Goal: Task Accomplishment & Management: Use online tool/utility

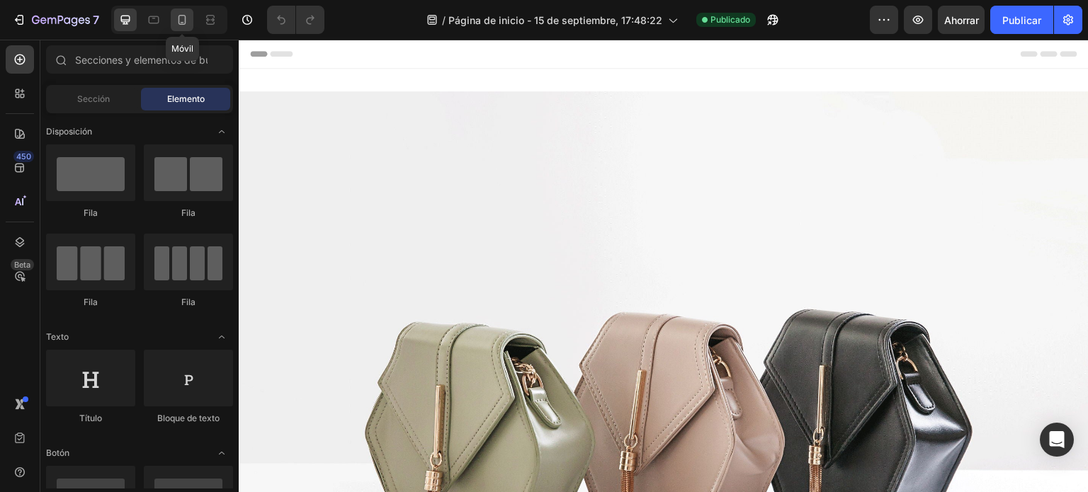
click at [188, 23] on icon at bounding box center [182, 20] width 14 height 14
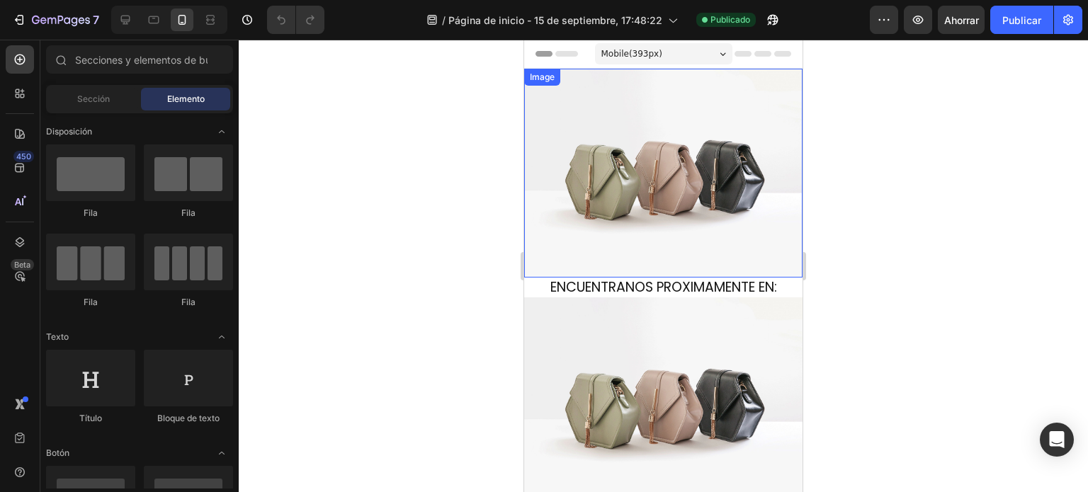
scroll to position [142, 0]
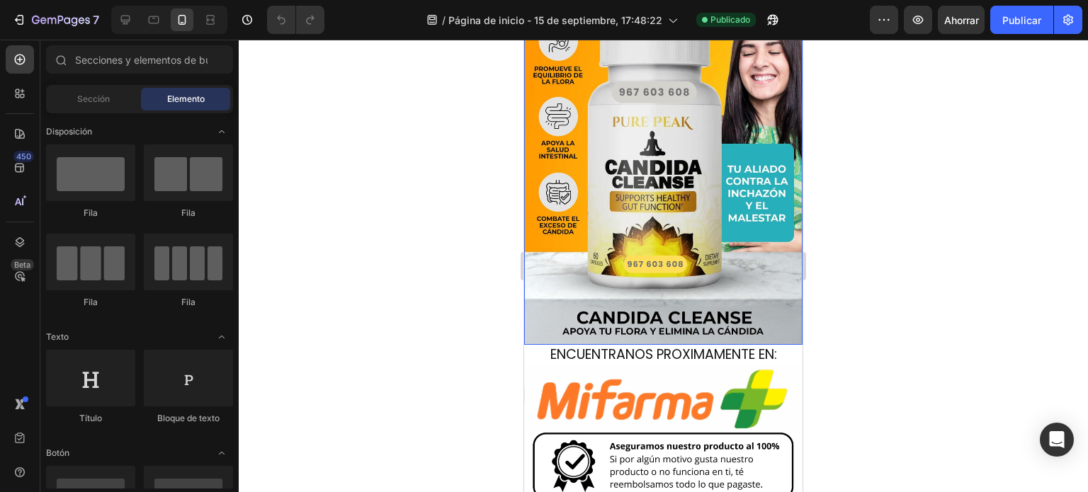
click at [680, 198] on img at bounding box center [663, 136] width 278 height 418
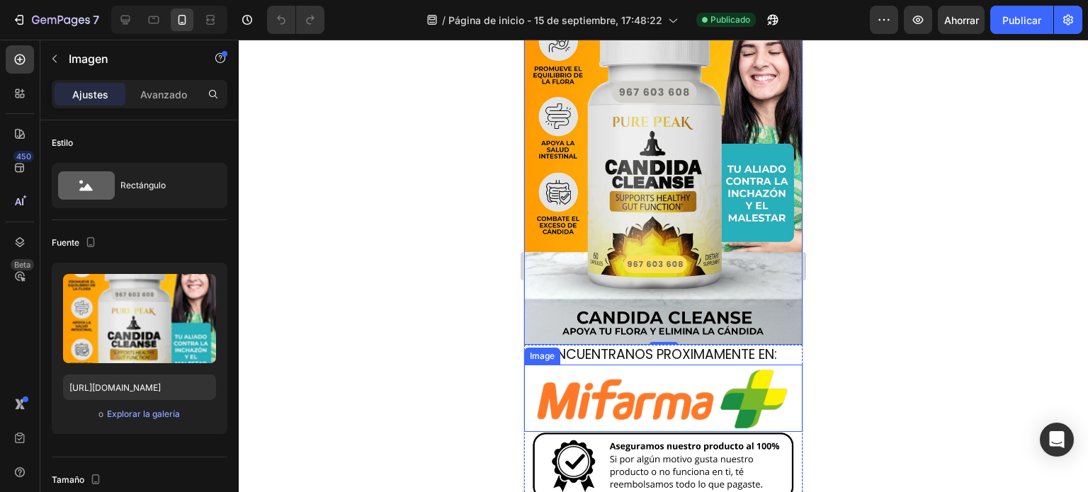
scroll to position [0, 0]
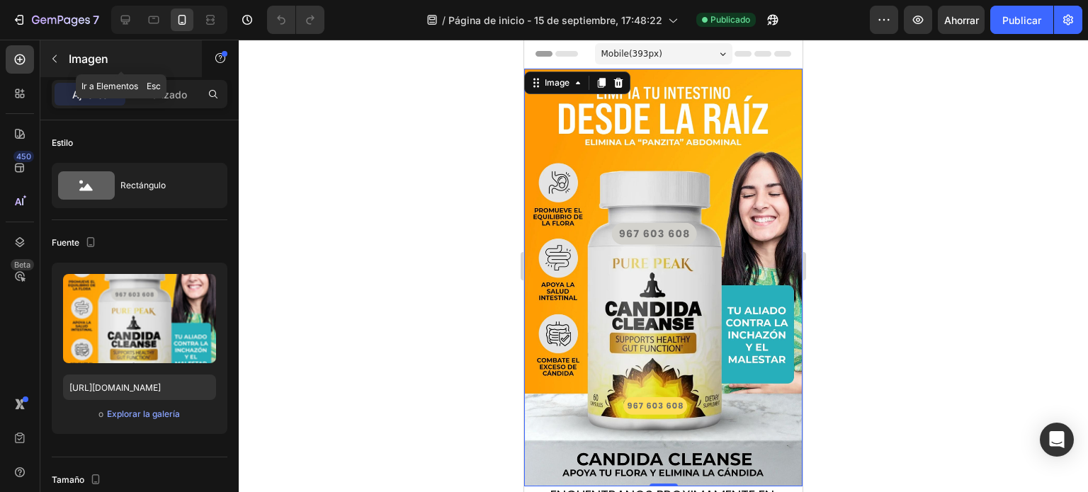
click at [59, 57] on icon "button" at bounding box center [54, 58] width 11 height 11
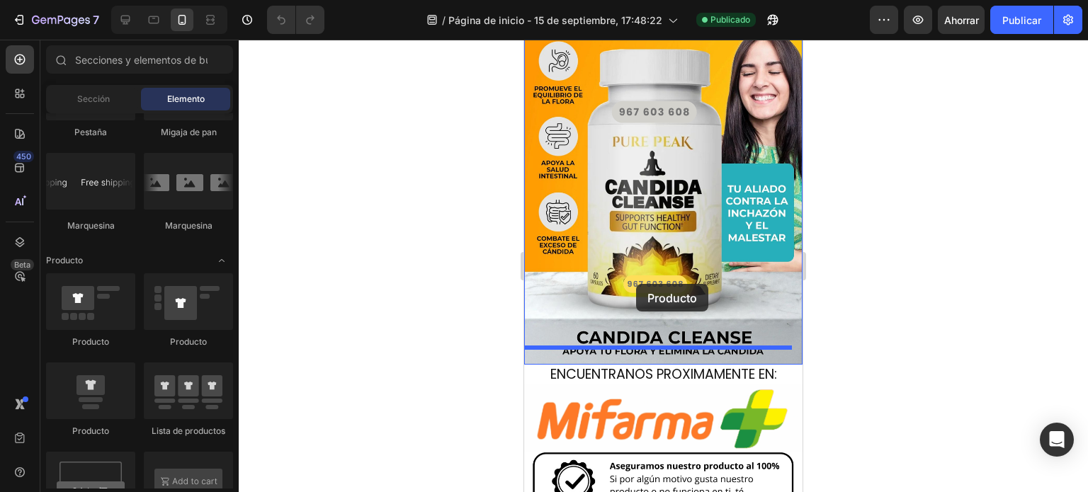
scroll to position [167, 0]
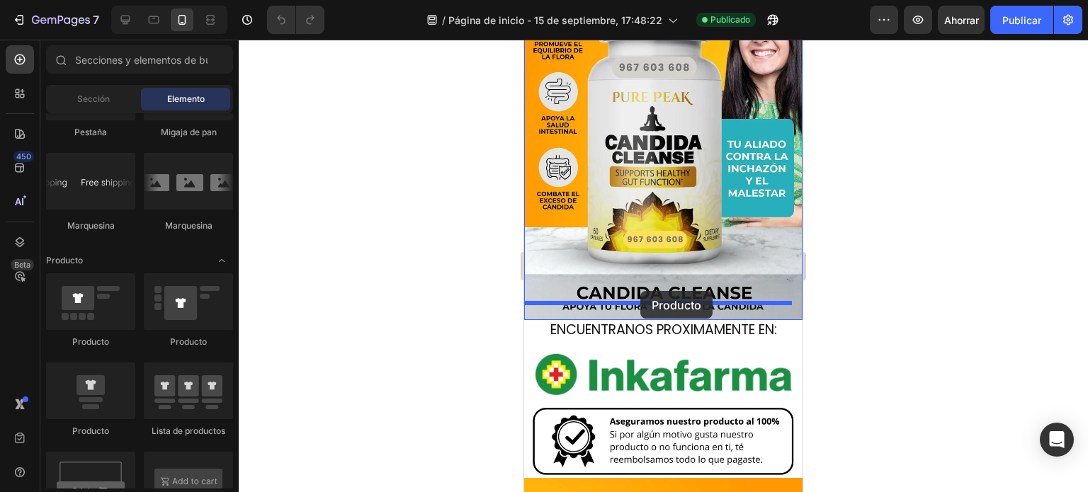
drag, startPoint x: 626, startPoint y: 447, endPoint x: 641, endPoint y: 291, distance: 156.5
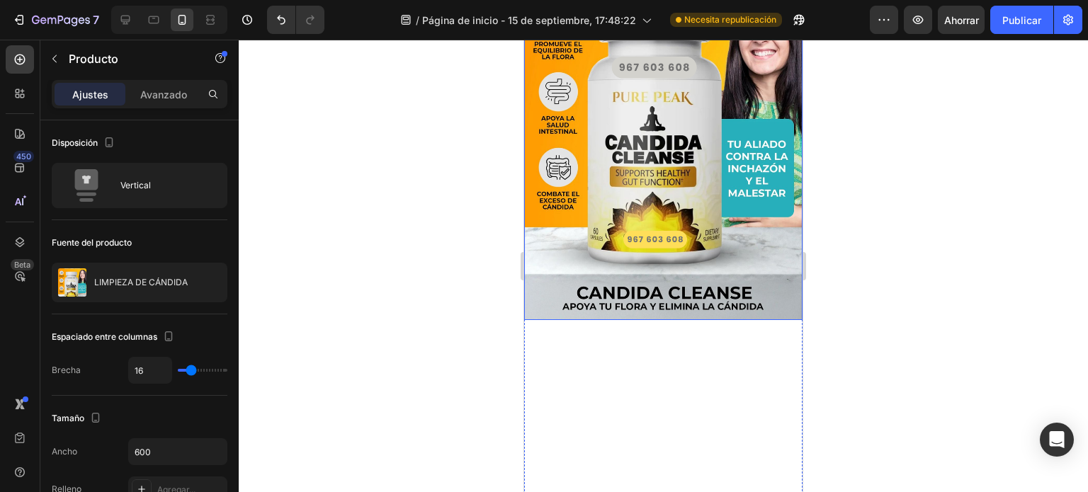
scroll to position [25, 0]
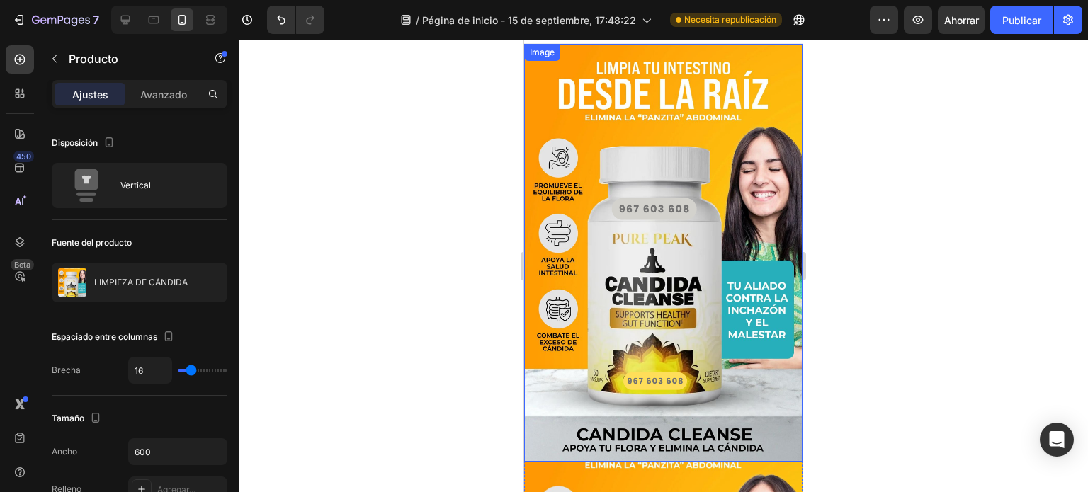
click at [665, 274] on img at bounding box center [663, 253] width 278 height 418
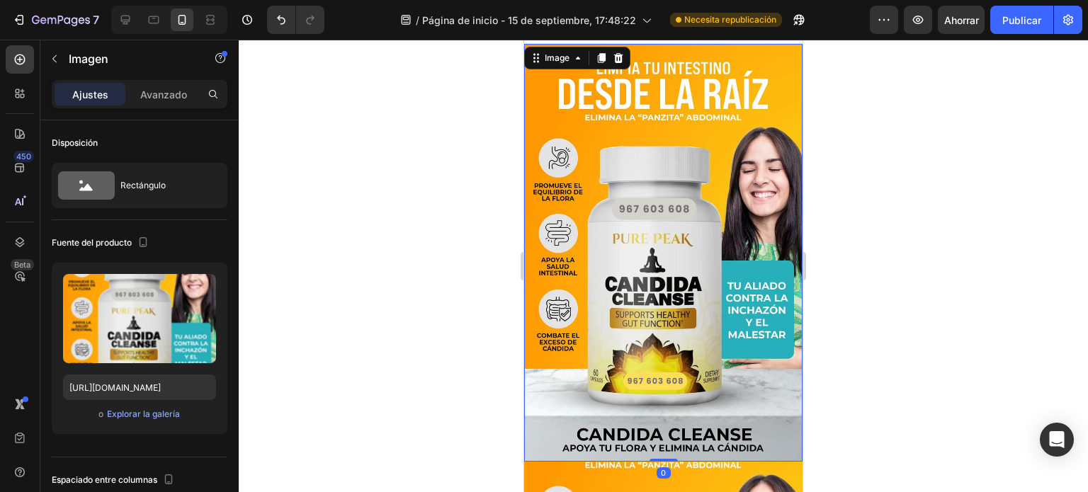
scroll to position [0, 0]
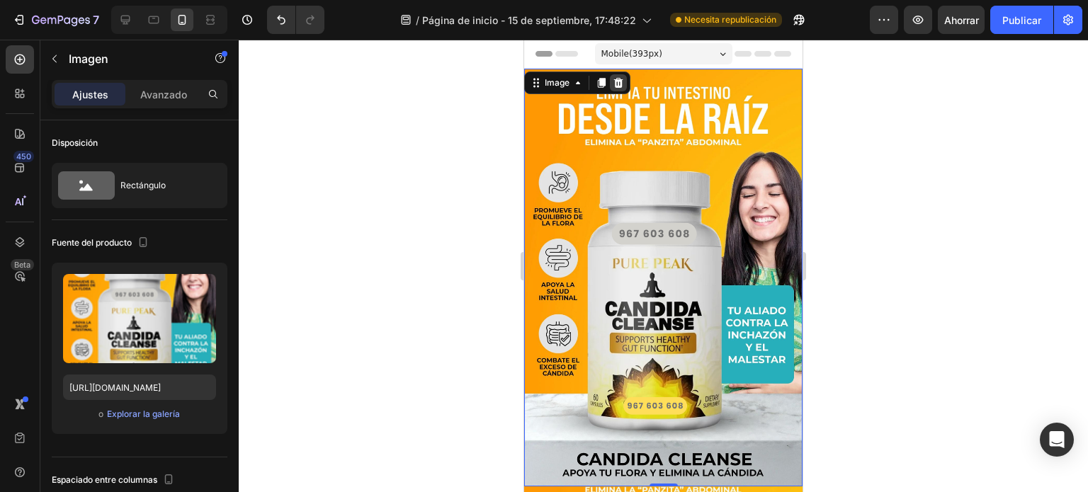
click at [619, 83] on icon at bounding box center [618, 82] width 11 height 11
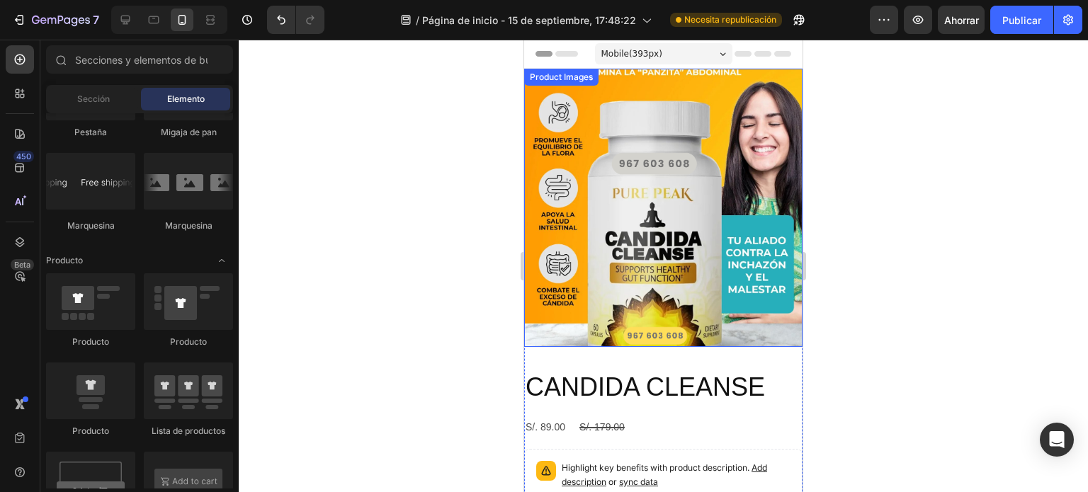
scroll to position [71, 0]
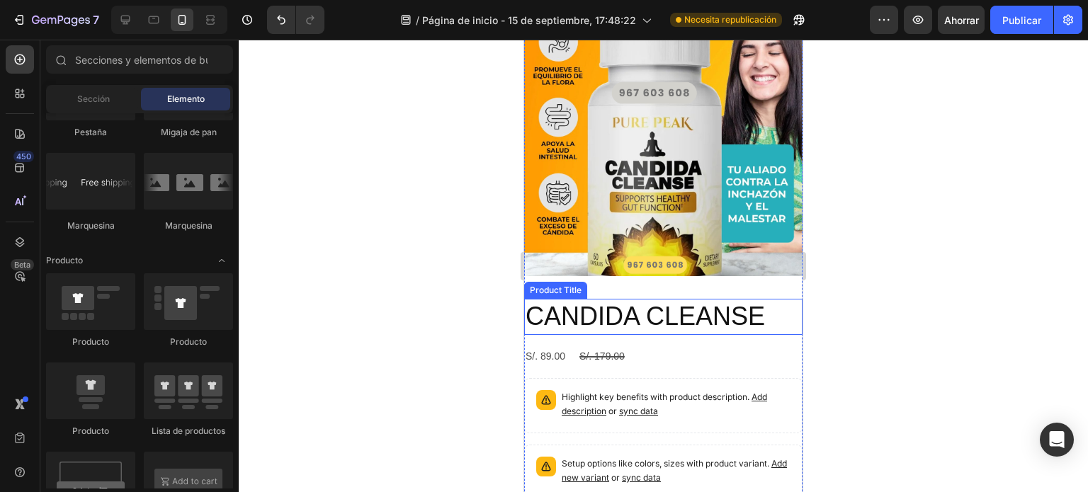
click at [645, 311] on h2 "CANDIDA CLEANSE" at bounding box center [663, 317] width 278 height 36
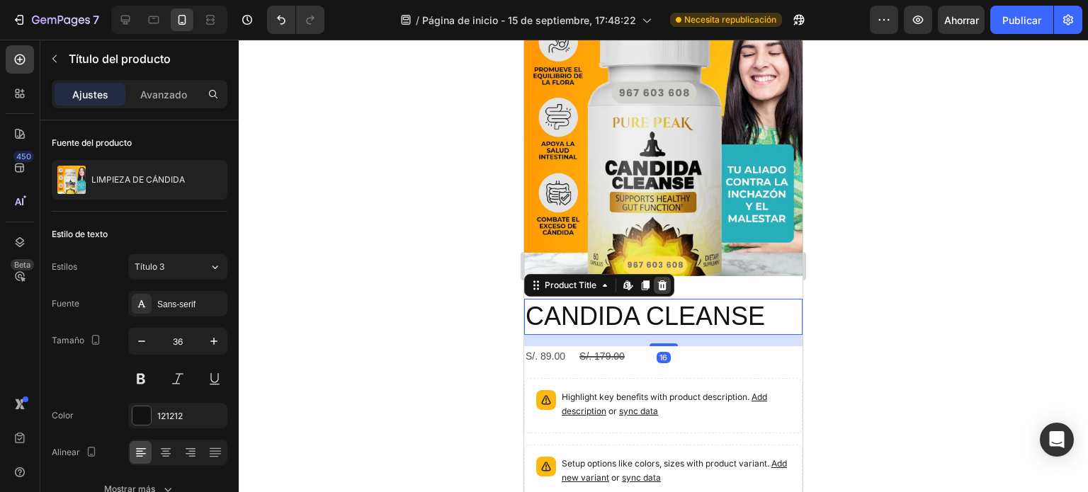
click at [665, 280] on icon at bounding box center [662, 285] width 11 height 11
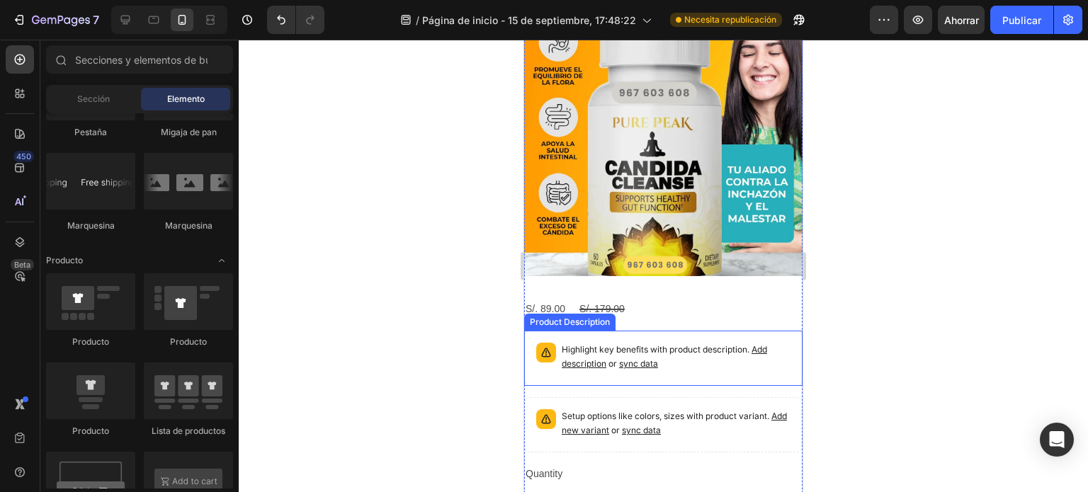
scroll to position [142, 0]
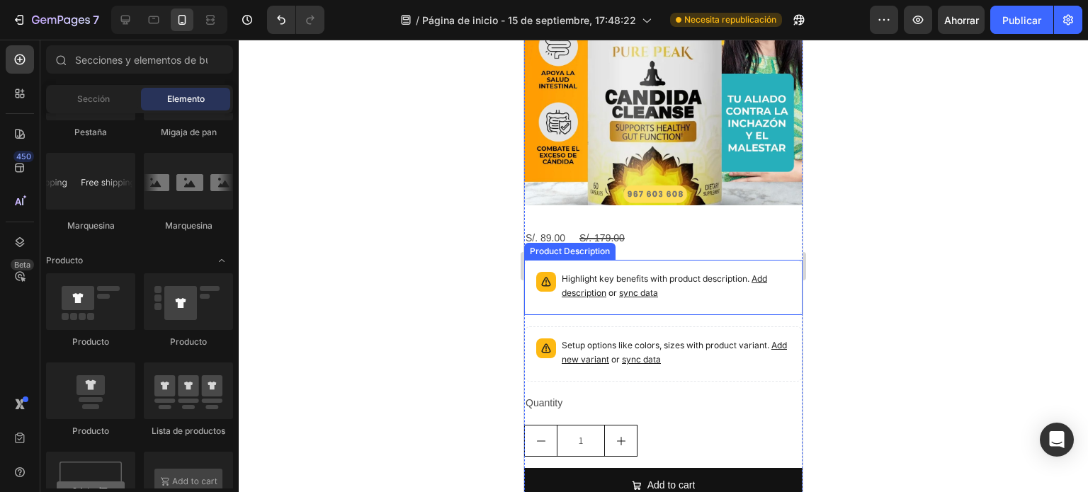
click at [648, 274] on p "Highlight key benefits with product description. Add description or sync data" at bounding box center [676, 286] width 229 height 28
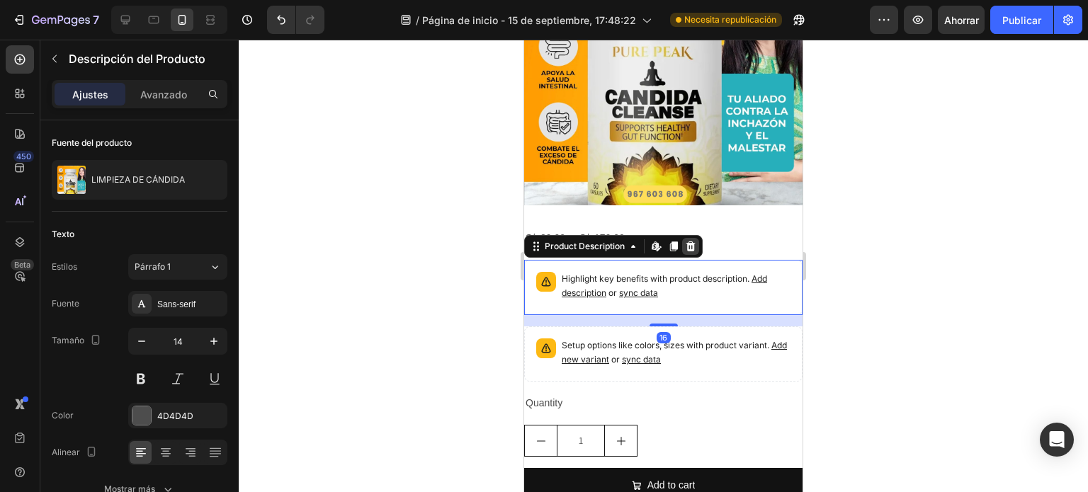
click at [689, 242] on icon at bounding box center [691, 247] width 9 height 10
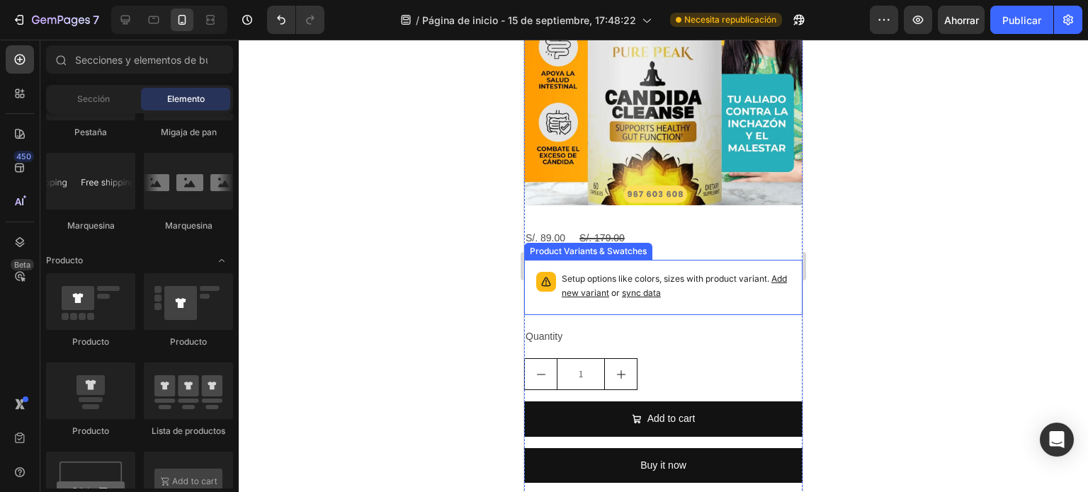
click at [665, 272] on p "Setup options like colors, sizes with product variant. Add new variant or sync …" at bounding box center [676, 286] width 229 height 28
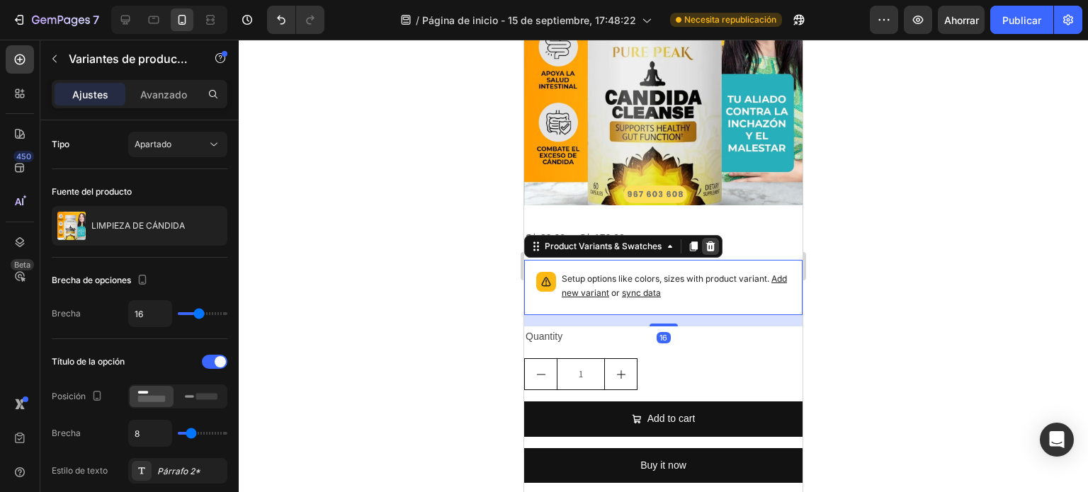
click at [707, 241] on icon at bounding box center [710, 246] width 11 height 11
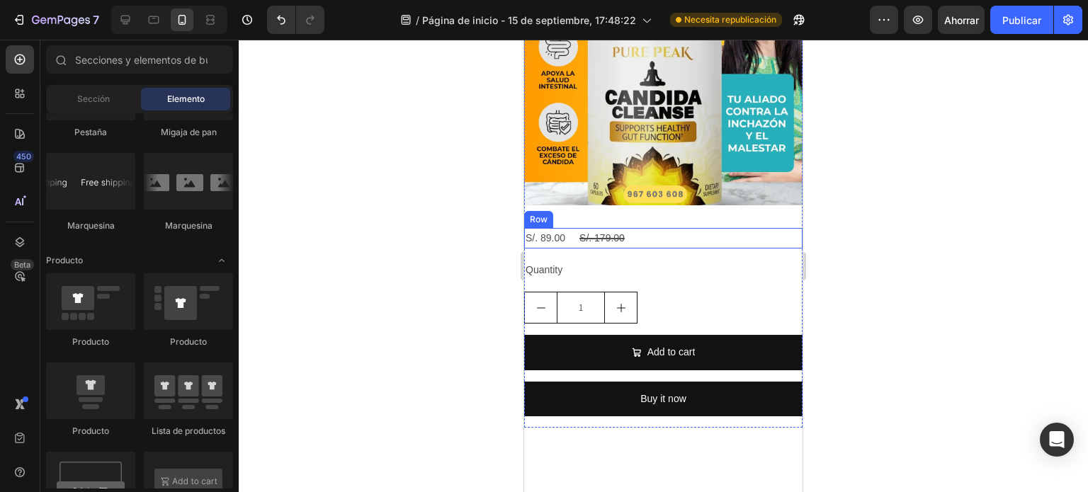
click at [692, 230] on div "S/. 89.00 Product Price Product Price S/. 179.00 Product Price Product Price Row" at bounding box center [663, 238] width 278 height 21
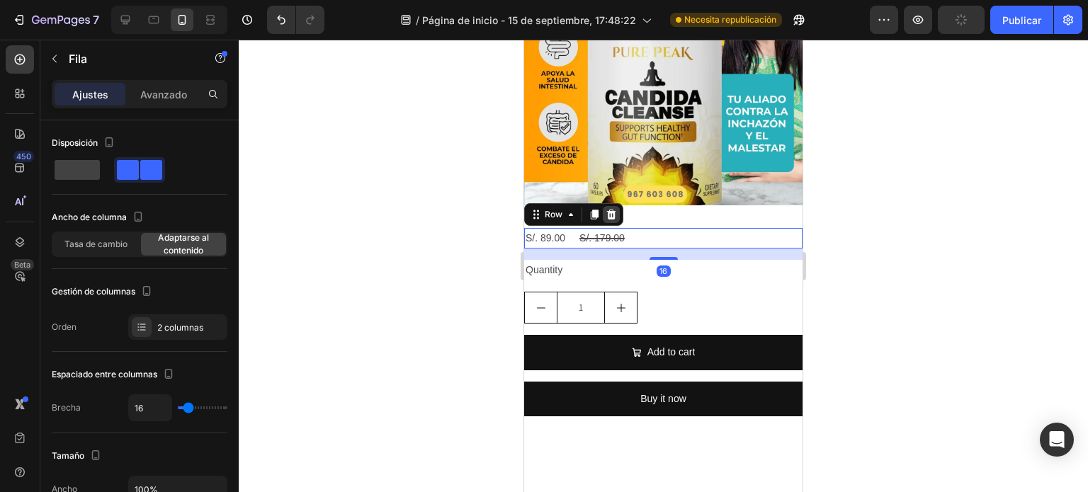
click at [612, 209] on icon at bounding box center [611, 214] width 11 height 11
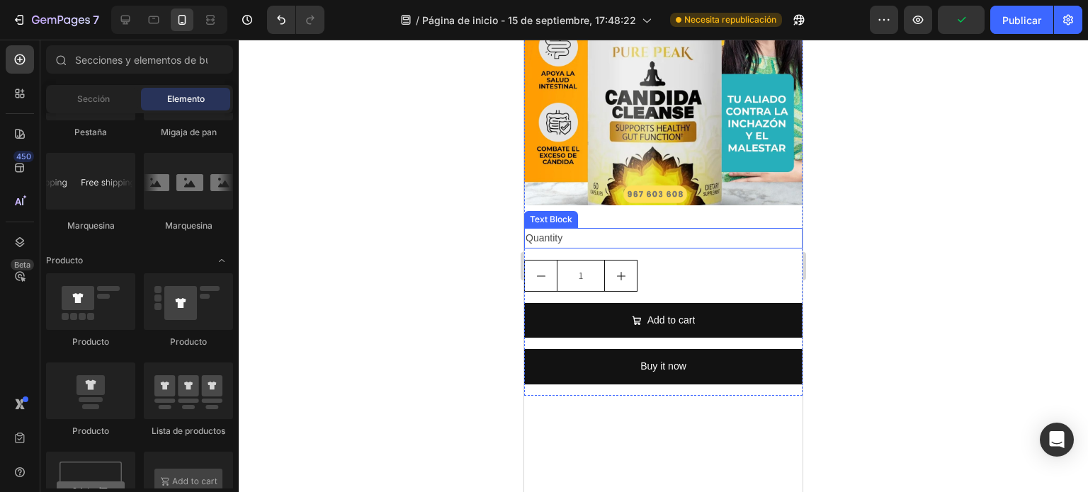
click at [603, 229] on div "Quantity" at bounding box center [663, 238] width 278 height 21
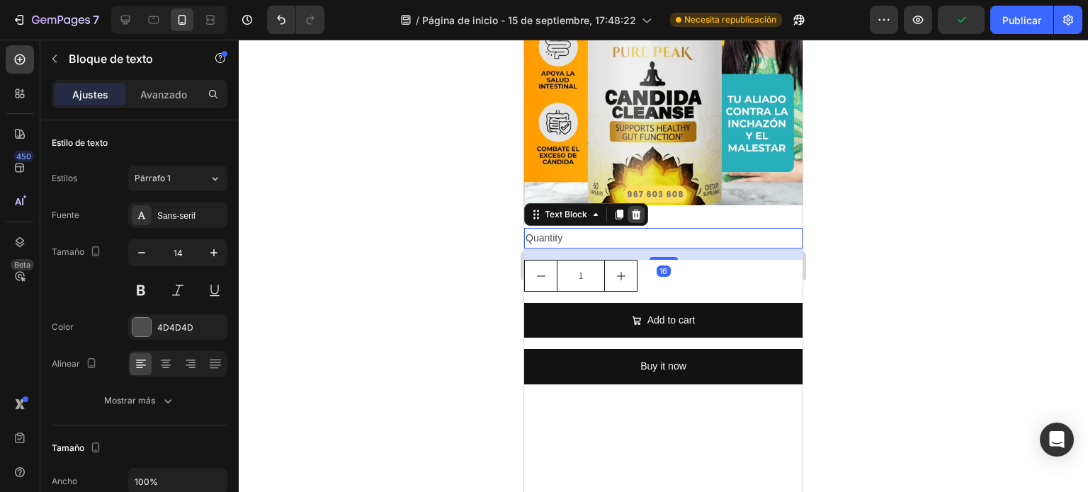
click at [633, 210] on icon at bounding box center [636, 215] width 9 height 10
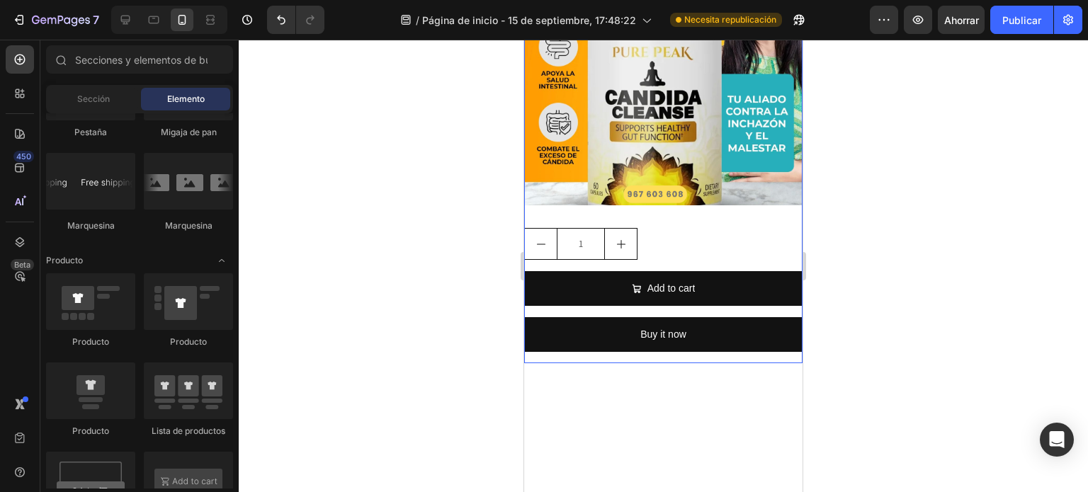
click at [614, 229] on button "increment" at bounding box center [621, 244] width 32 height 30
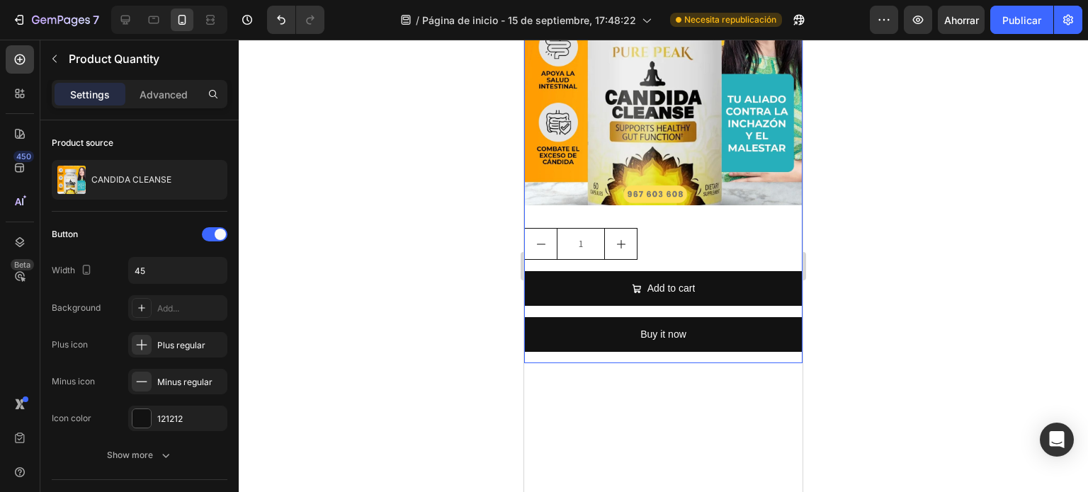
type input "2"
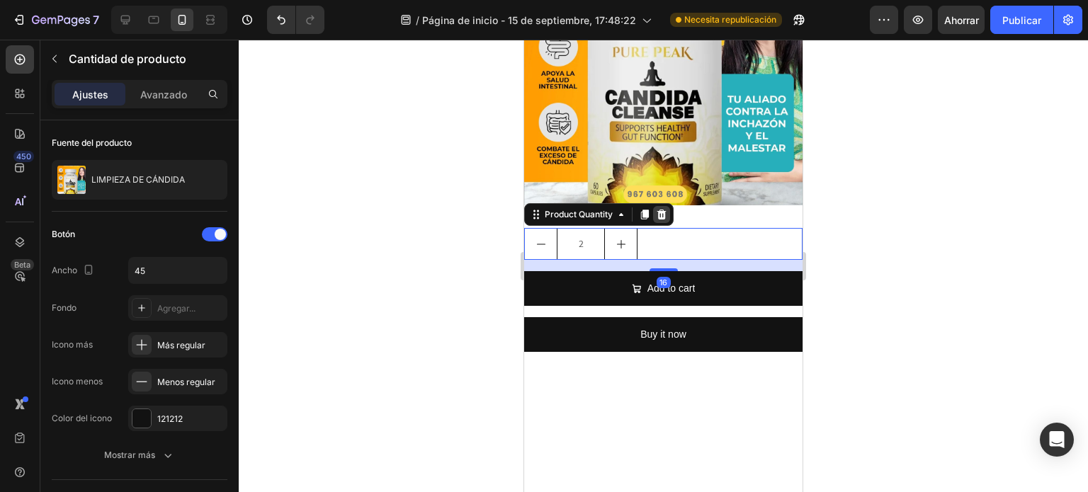
click at [663, 210] on icon at bounding box center [662, 215] width 9 height 10
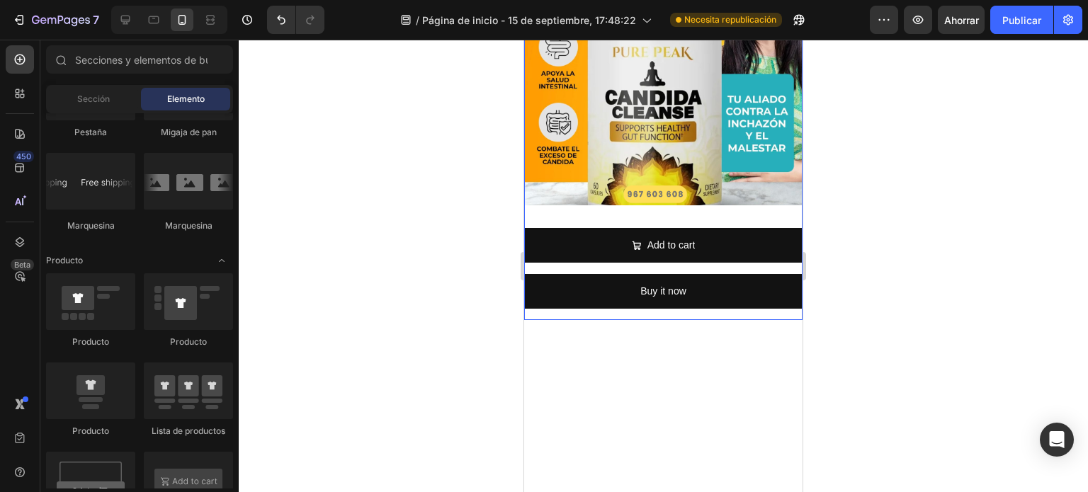
click at [672, 209] on div "Product Images Add to cart Add to Cart Buy it now Dynamic Checkout Product" at bounding box center [663, 123] width 278 height 393
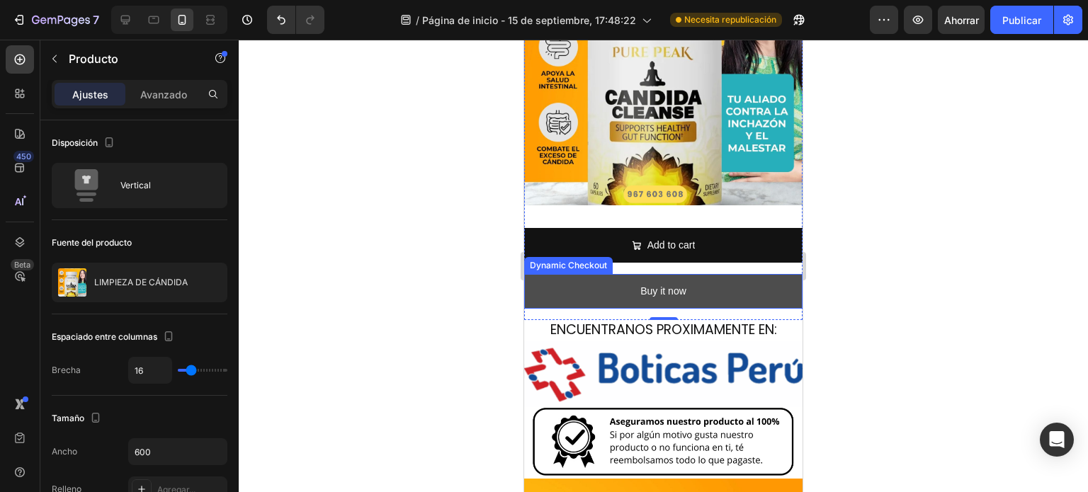
click at [564, 284] on button "Buy it now" at bounding box center [663, 291] width 278 height 35
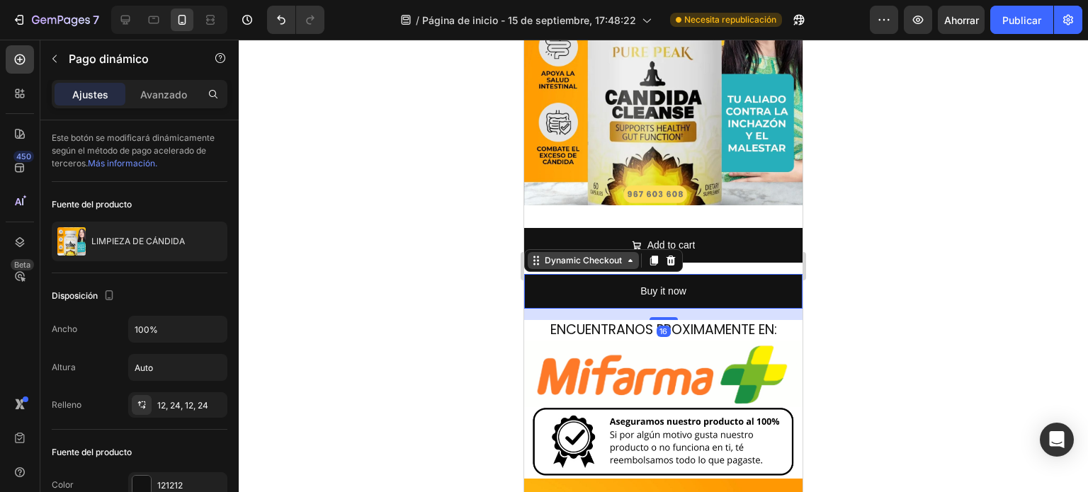
click at [609, 255] on div "Dynamic Checkout" at bounding box center [583, 260] width 83 height 13
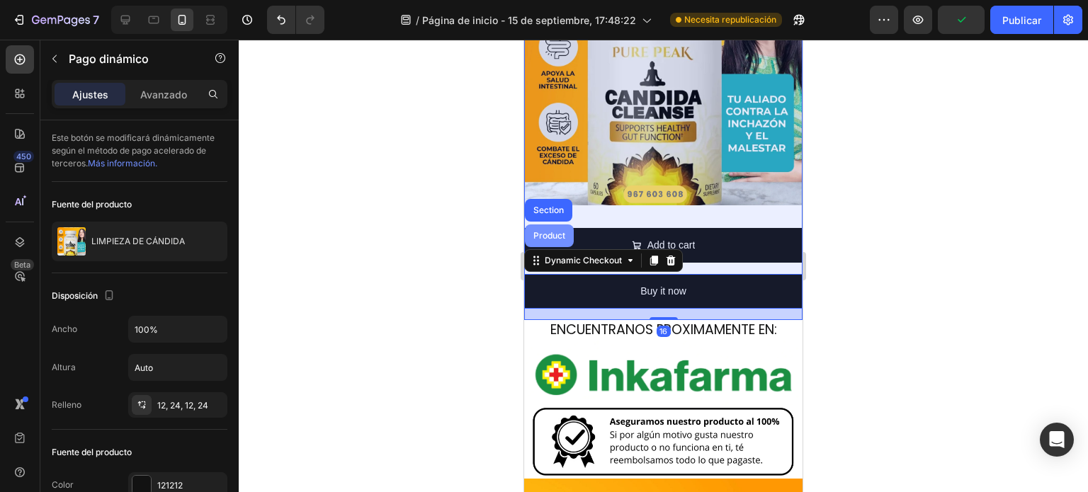
click at [561, 232] on div "Product" at bounding box center [550, 236] width 38 height 9
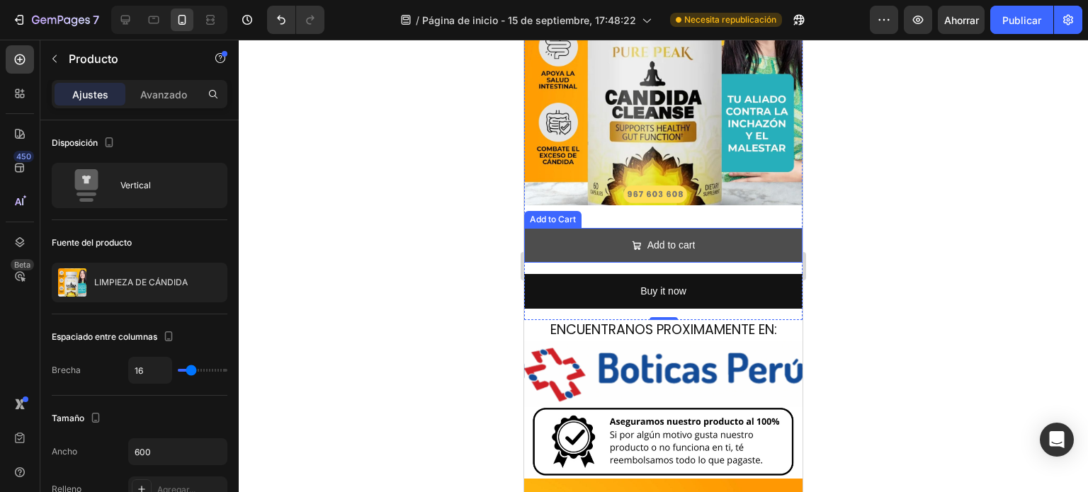
click at [587, 228] on button "Add to cart" at bounding box center [663, 245] width 278 height 35
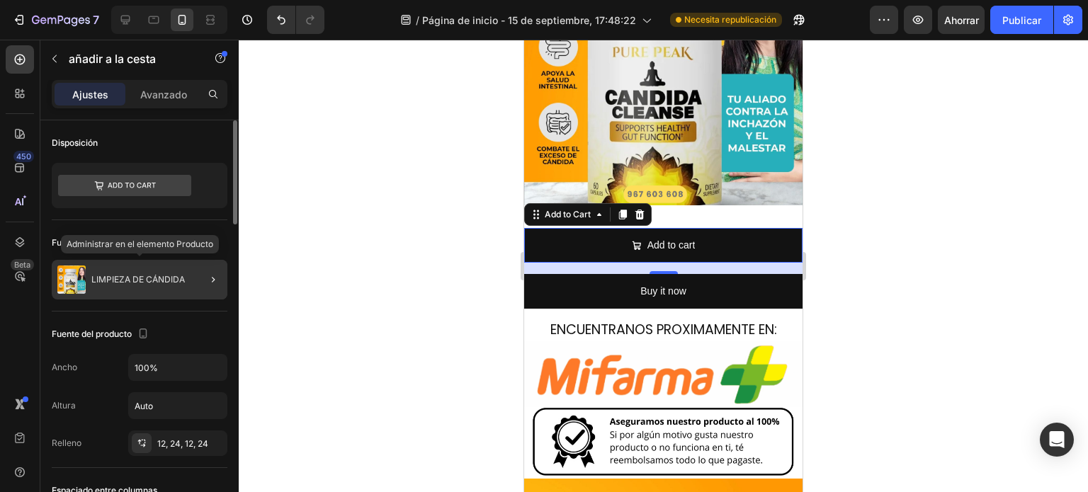
click at [169, 286] on div "LIMPIEZA DE CÁNDIDA" at bounding box center [140, 280] width 176 height 40
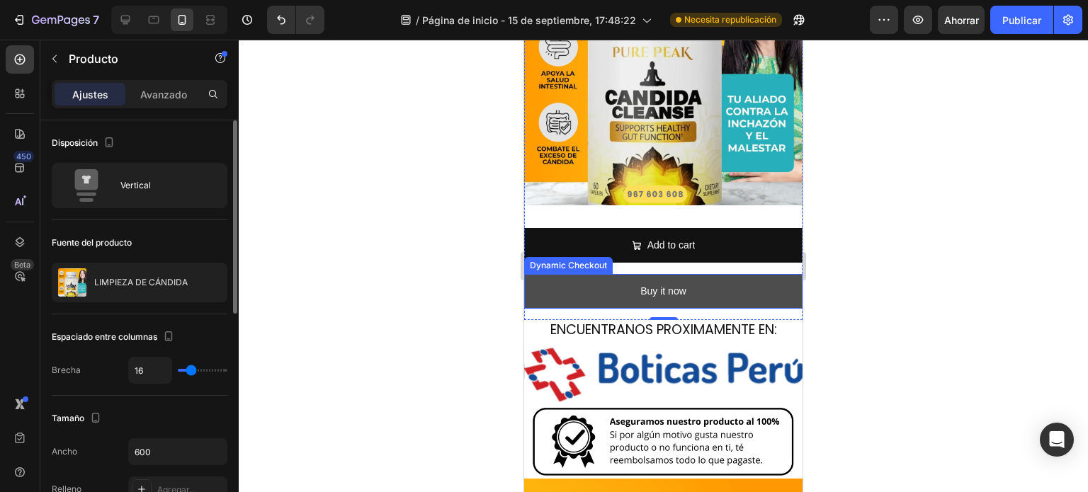
click at [587, 276] on button "Buy it now" at bounding box center [663, 291] width 278 height 35
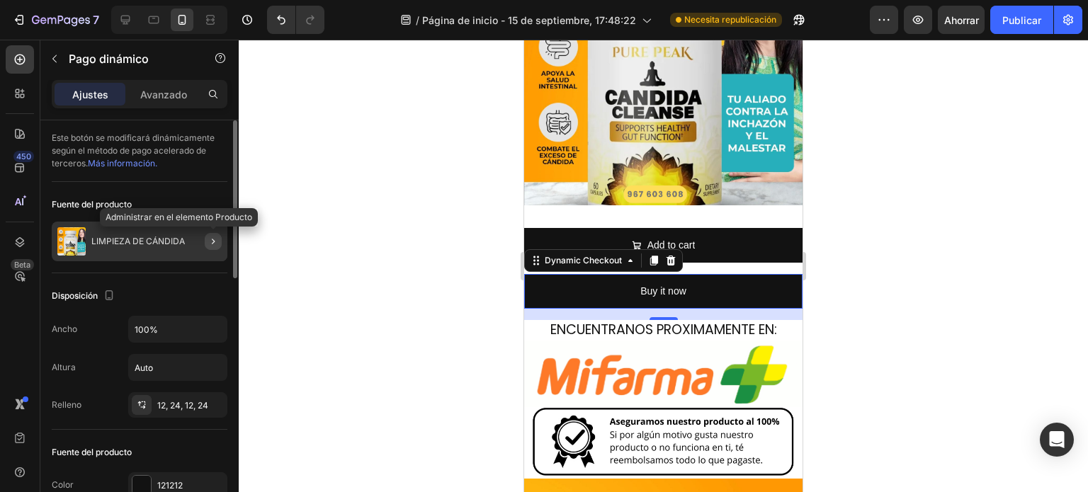
click at [213, 241] on icon "button" at bounding box center [213, 241] width 11 height 11
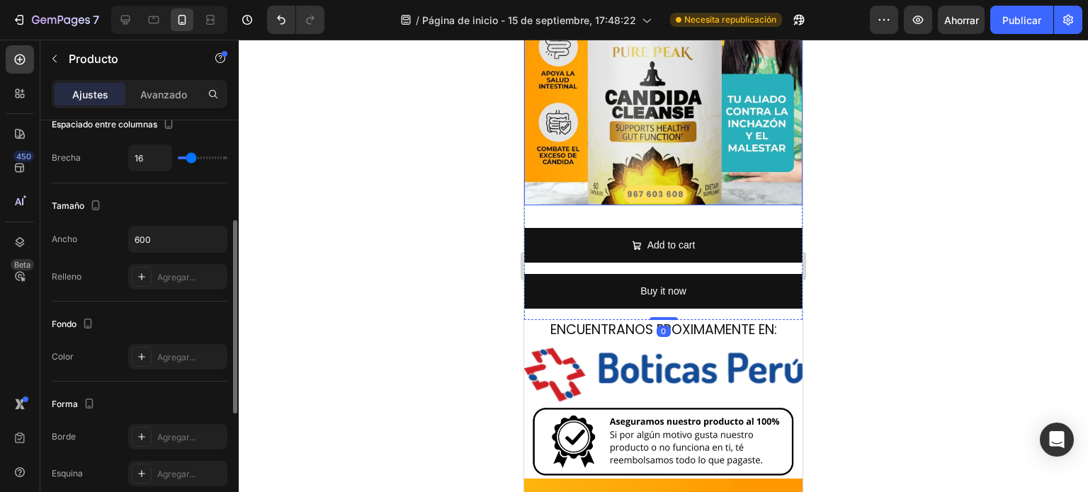
scroll to position [0, 0]
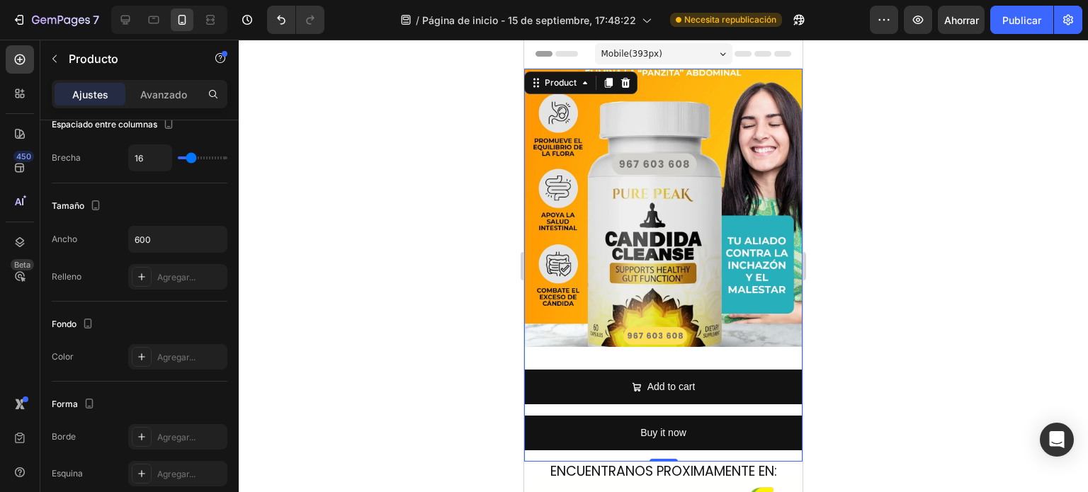
drag, startPoint x: 889, startPoint y: 326, endPoint x: 825, endPoint y: 320, distance: 64.8
click at [889, 326] on div at bounding box center [664, 266] width 850 height 453
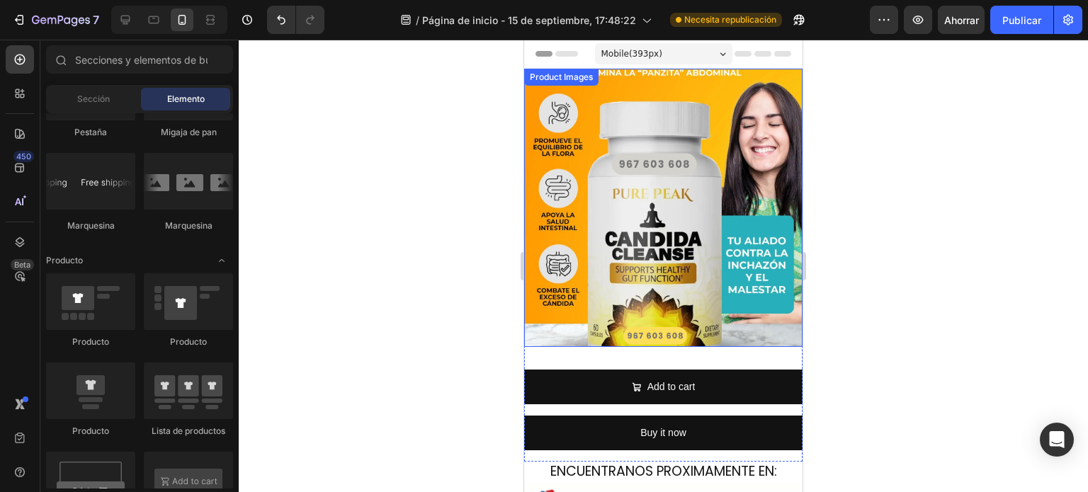
click at [709, 307] on img at bounding box center [663, 208] width 278 height 278
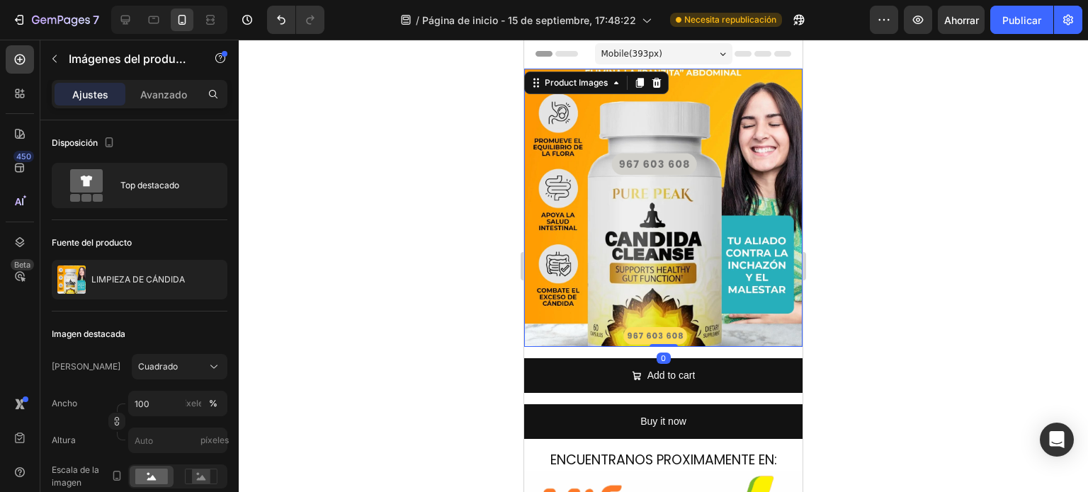
drag, startPoint x: 658, startPoint y: 345, endPoint x: 672, endPoint y: 308, distance: 39.2
click at [672, 308] on div "Product Images 0" at bounding box center [663, 208] width 278 height 278
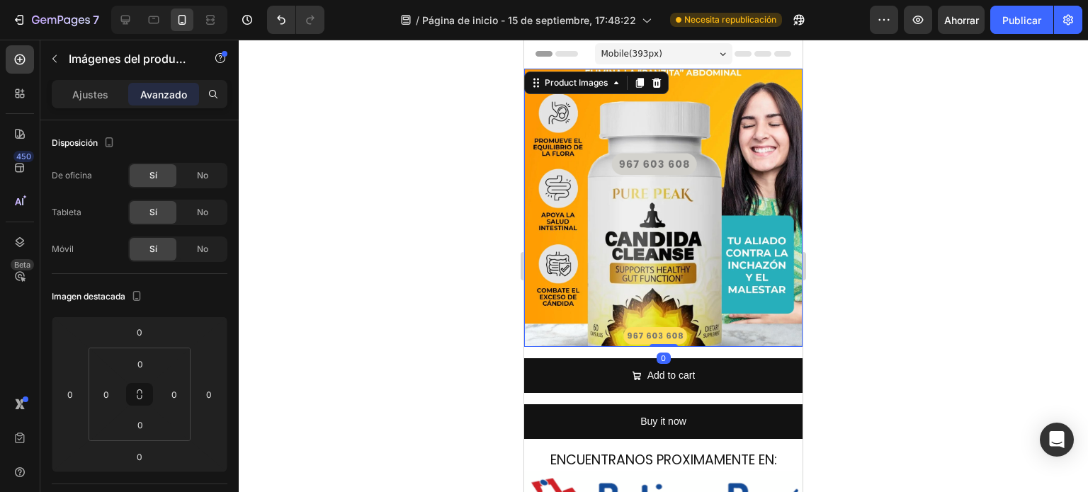
click at [853, 291] on div at bounding box center [664, 266] width 850 height 453
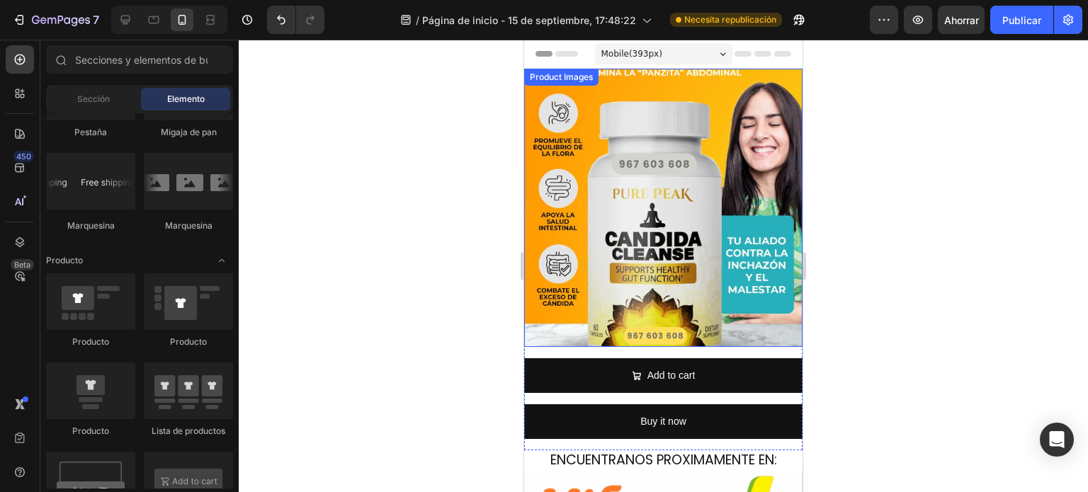
click at [705, 277] on img at bounding box center [663, 208] width 278 height 278
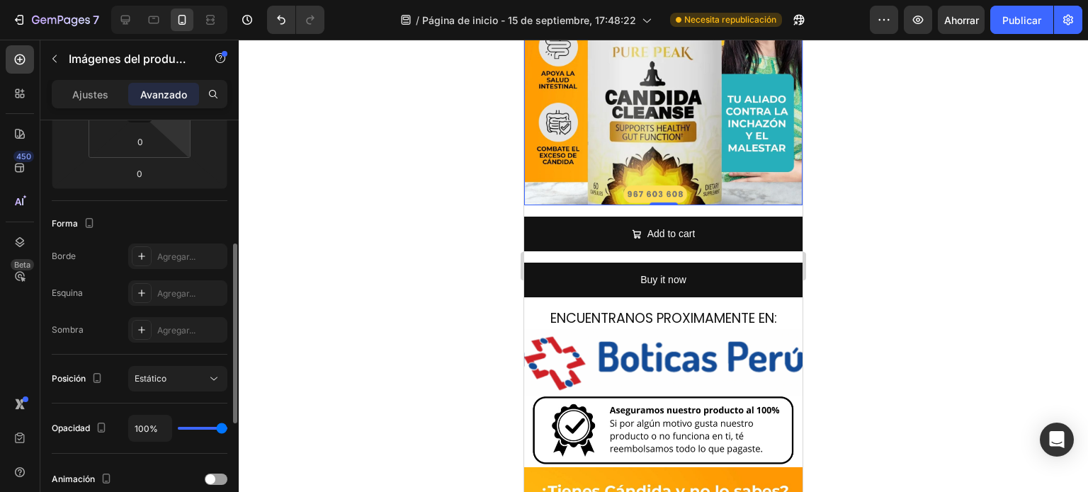
scroll to position [425, 0]
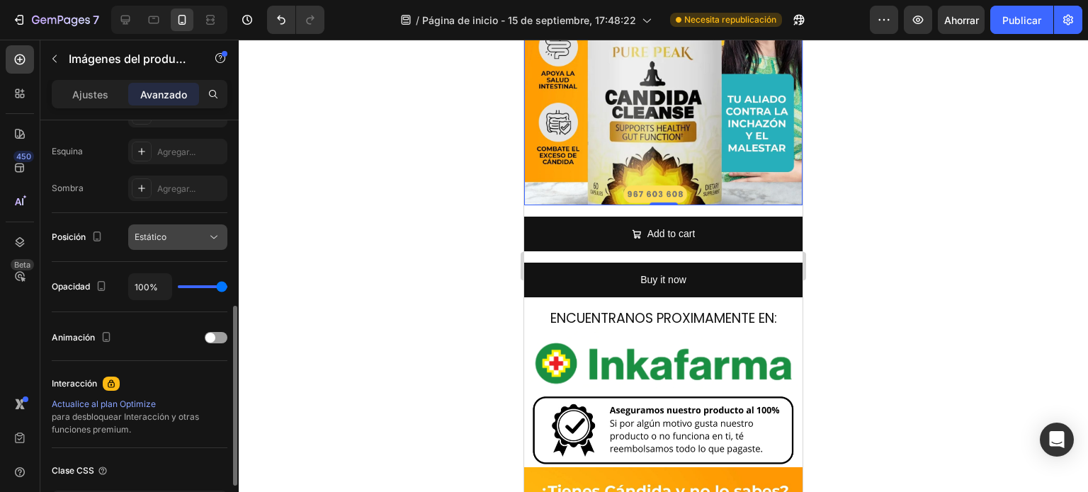
click at [169, 240] on div "Estático" at bounding box center [171, 237] width 72 height 13
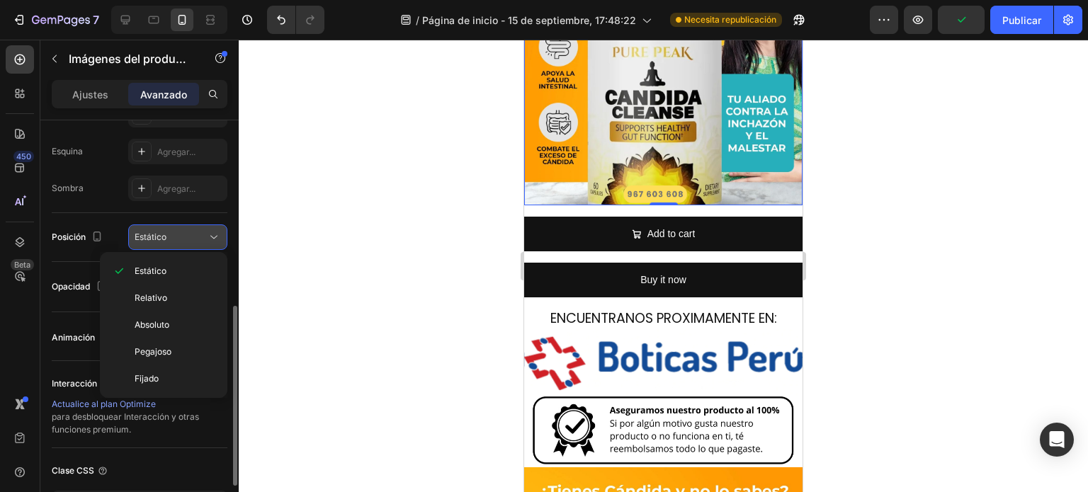
click at [169, 240] on div "Estático" at bounding box center [171, 237] width 72 height 13
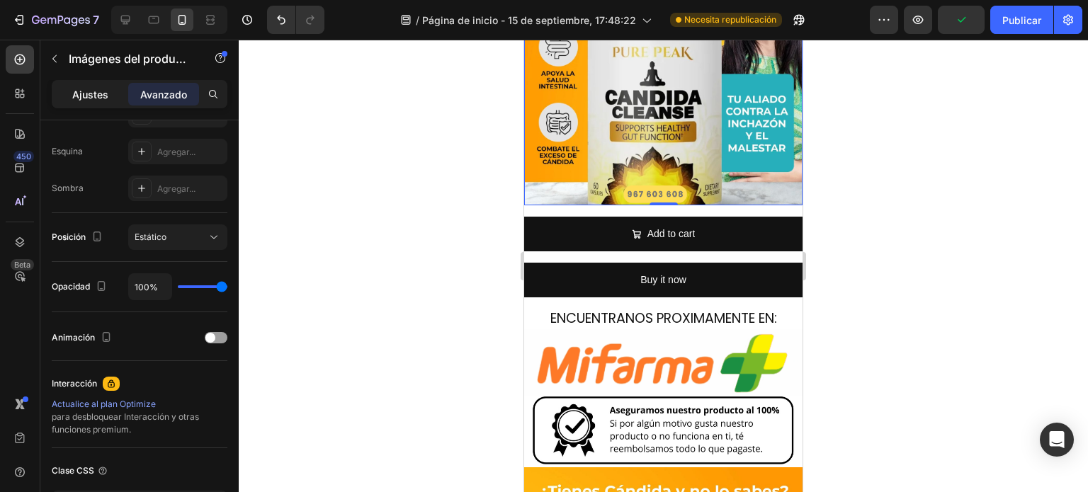
click at [99, 93] on font "Ajustes" at bounding box center [90, 95] width 36 height 12
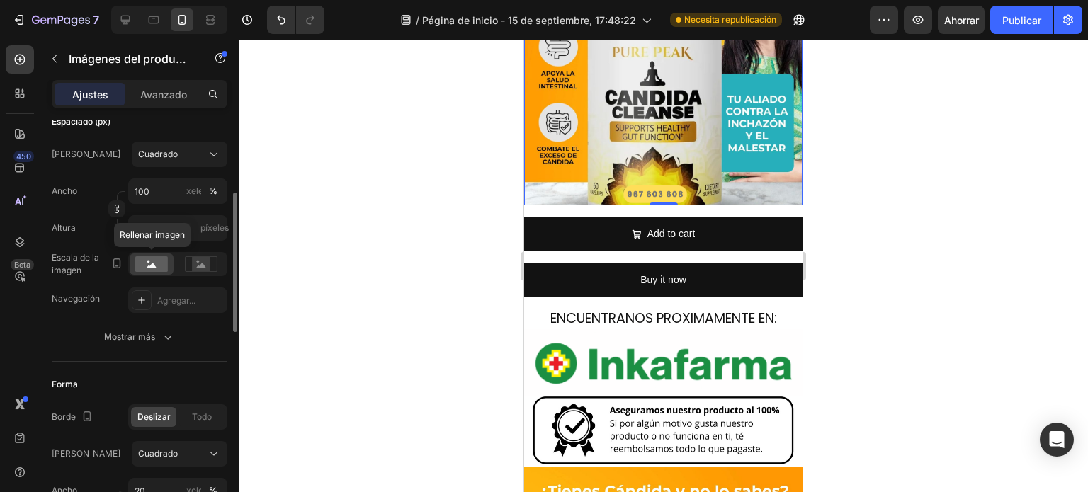
scroll to position [142, 0]
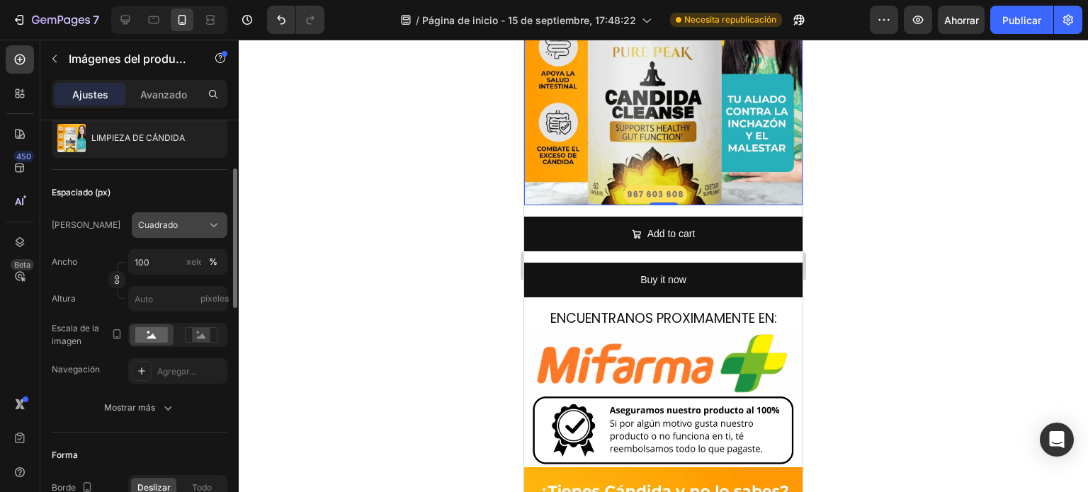
click at [178, 223] on div "Cuadrado" at bounding box center [171, 225] width 66 height 13
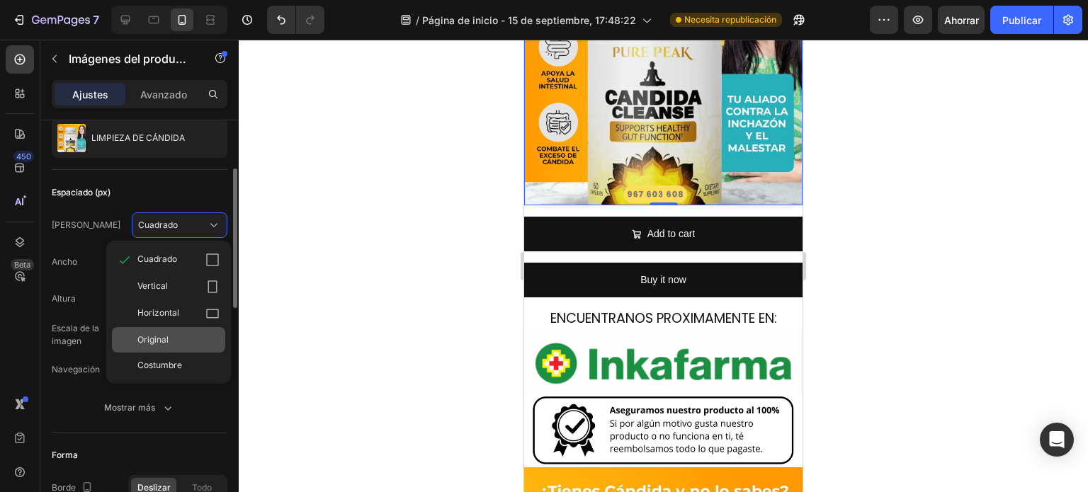
click at [191, 335] on div "Original" at bounding box center [178, 340] width 82 height 13
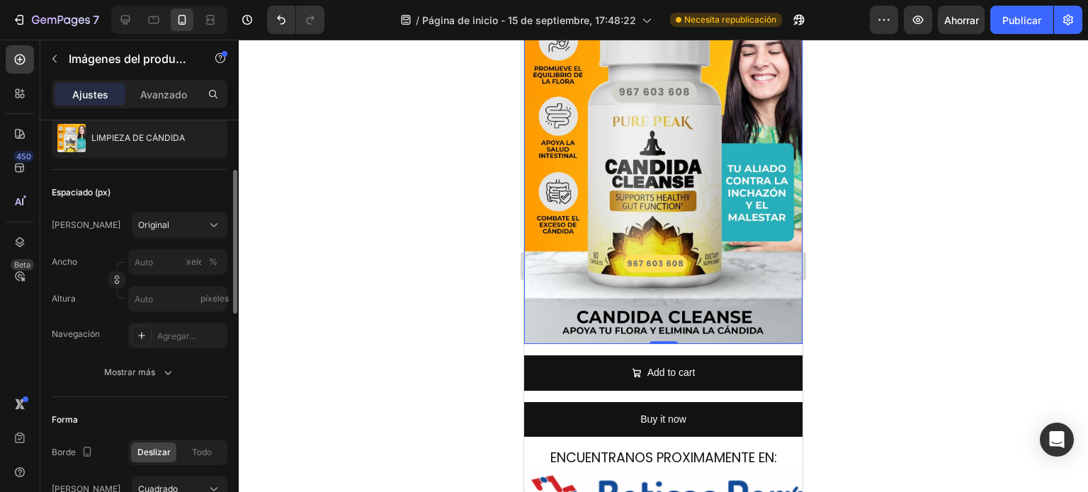
click at [395, 257] on div at bounding box center [664, 266] width 850 height 453
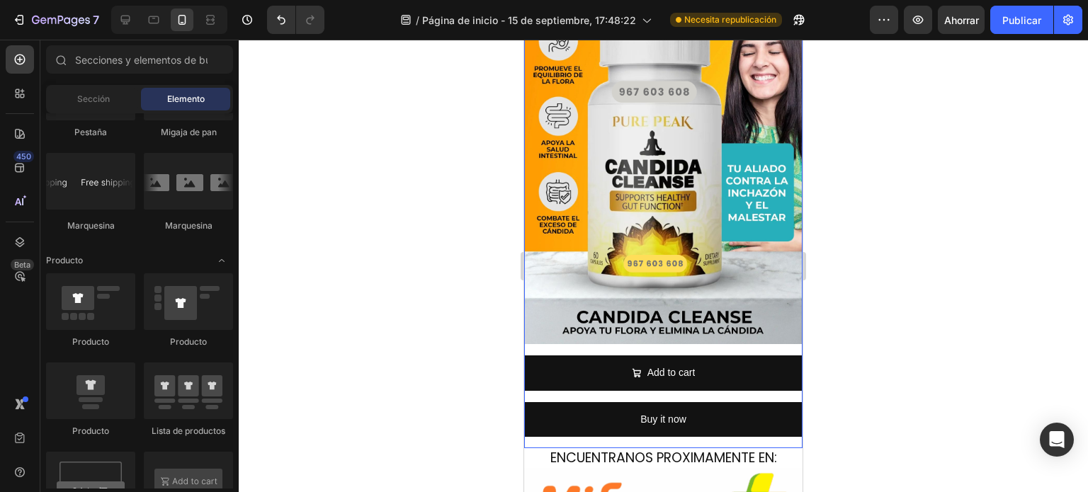
click at [643, 334] on div "Product Images Add to cart Add to Cart Buy it now Dynamic Checkout Product" at bounding box center [663, 188] width 278 height 522
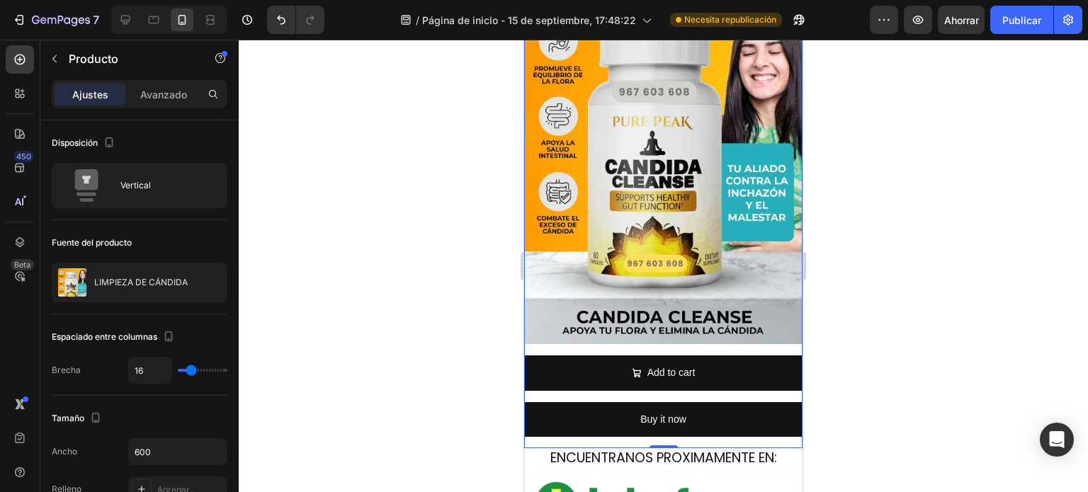
click at [319, 282] on div at bounding box center [664, 266] width 850 height 453
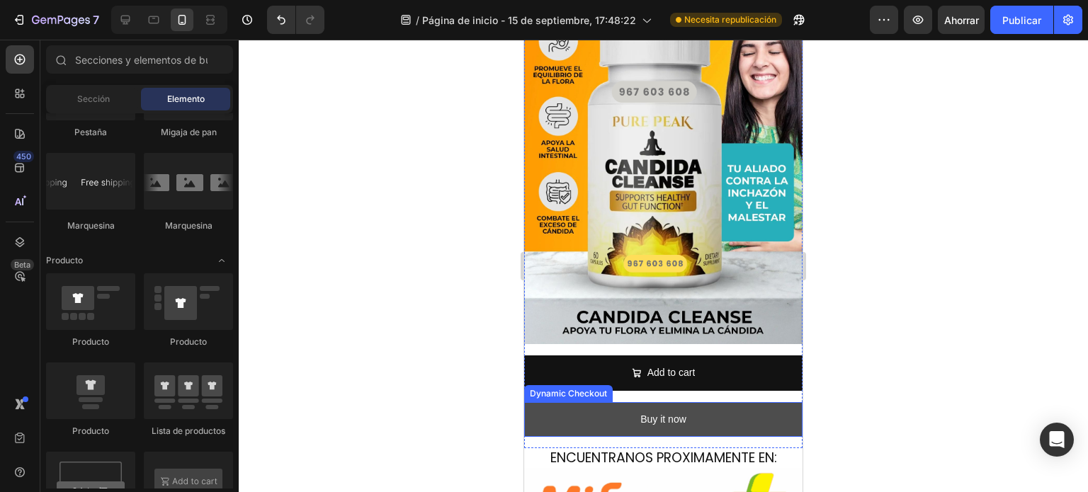
click at [618, 402] on button "Buy it now" at bounding box center [663, 419] width 278 height 35
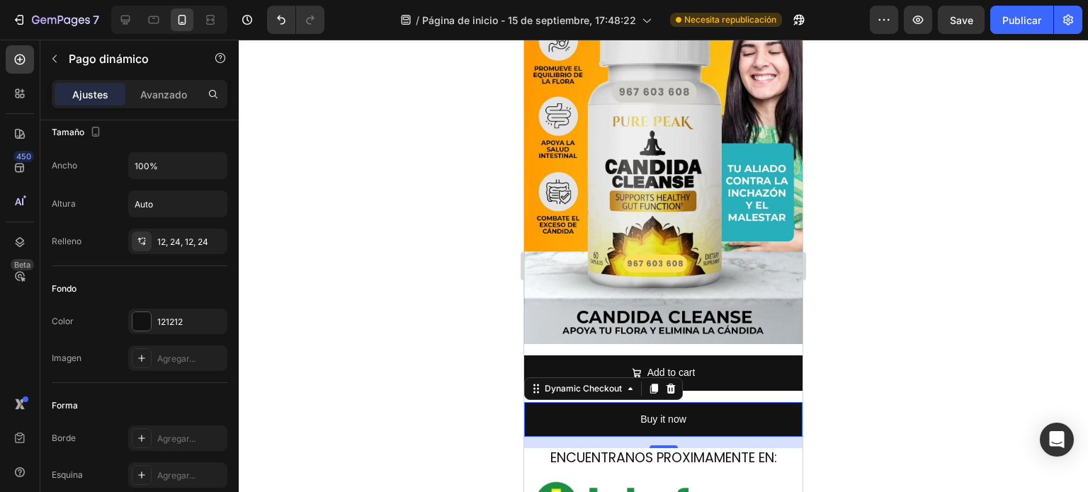
scroll to position [0, 0]
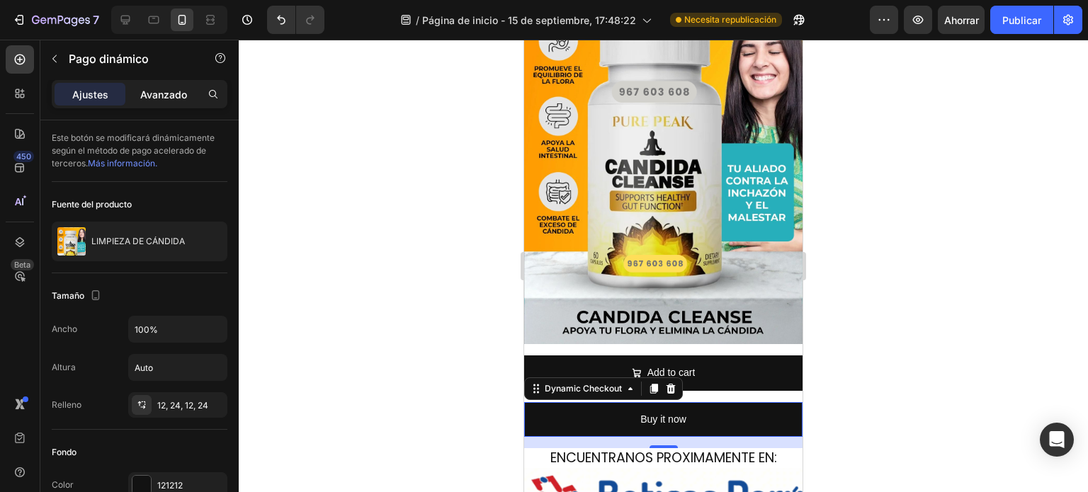
click at [156, 91] on font "Avanzado" at bounding box center [163, 95] width 47 height 12
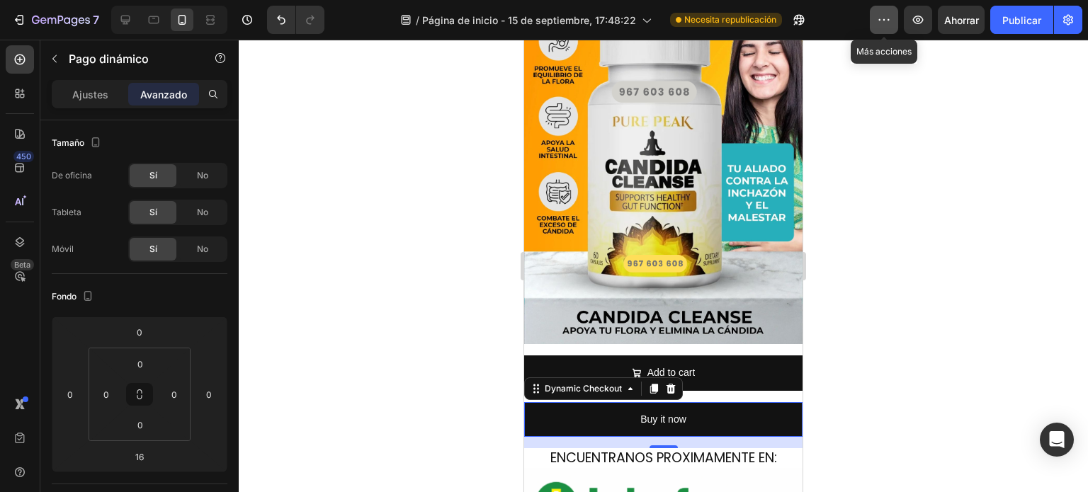
click at [889, 27] on button "button" at bounding box center [884, 20] width 28 height 28
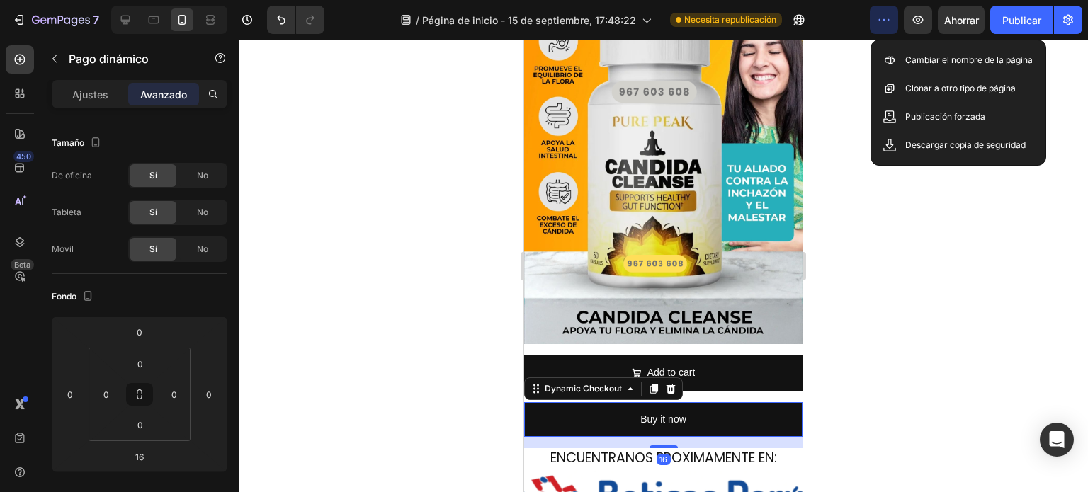
click at [887, 27] on button "button" at bounding box center [884, 20] width 28 height 28
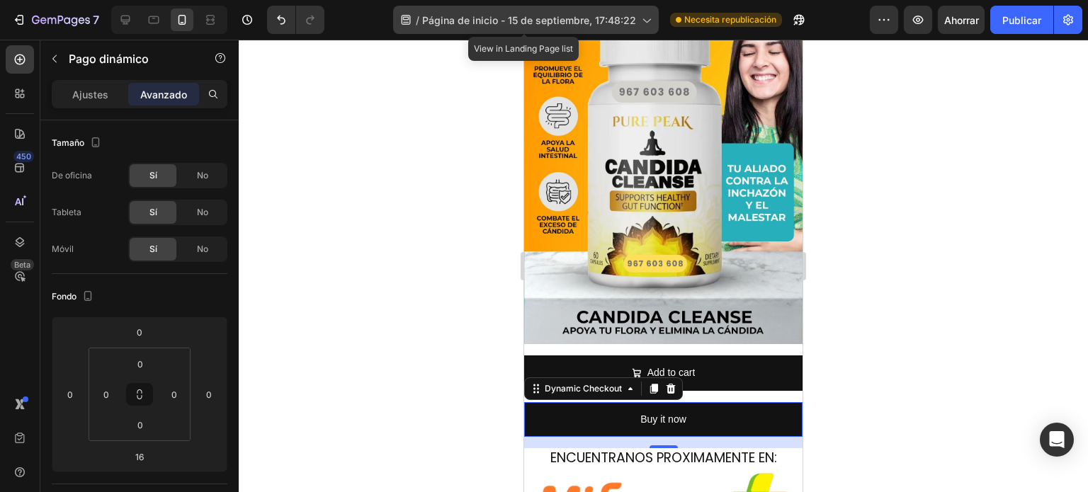
click at [585, 22] on font "Página de inicio - 15 de septiembre, 17:48:22" at bounding box center [529, 20] width 214 height 12
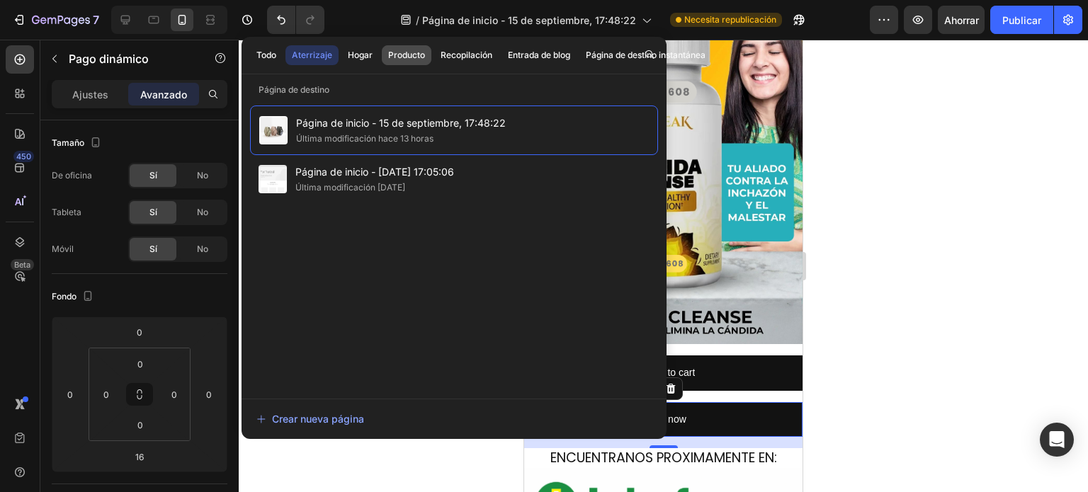
click at [409, 59] on font "Producto" at bounding box center [406, 55] width 37 height 11
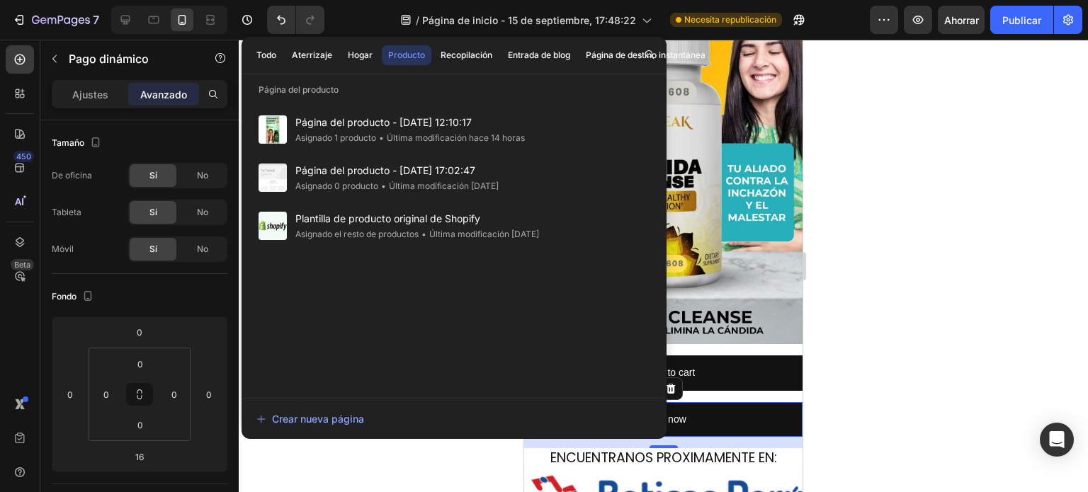
click at [955, 193] on div at bounding box center [664, 266] width 850 height 453
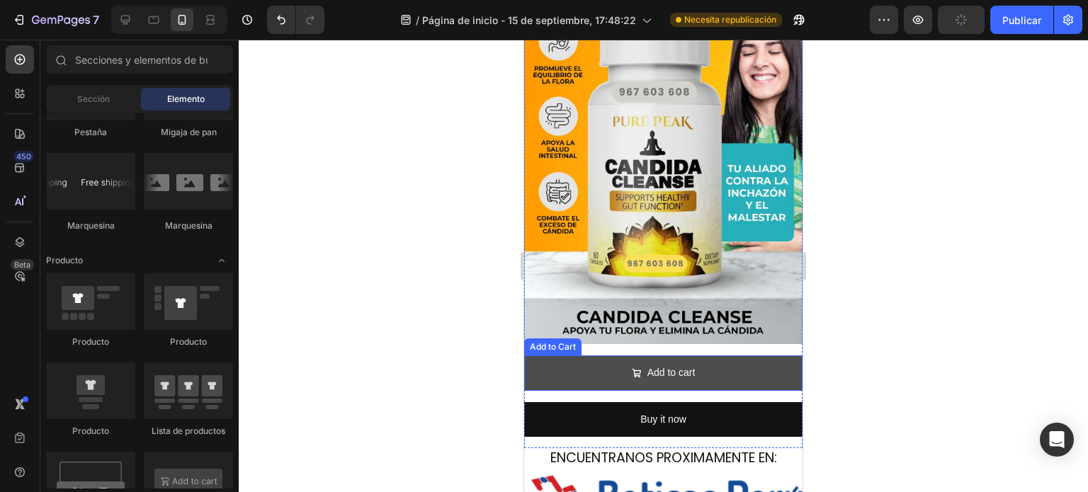
click at [609, 356] on button "Add to cart" at bounding box center [663, 373] width 278 height 35
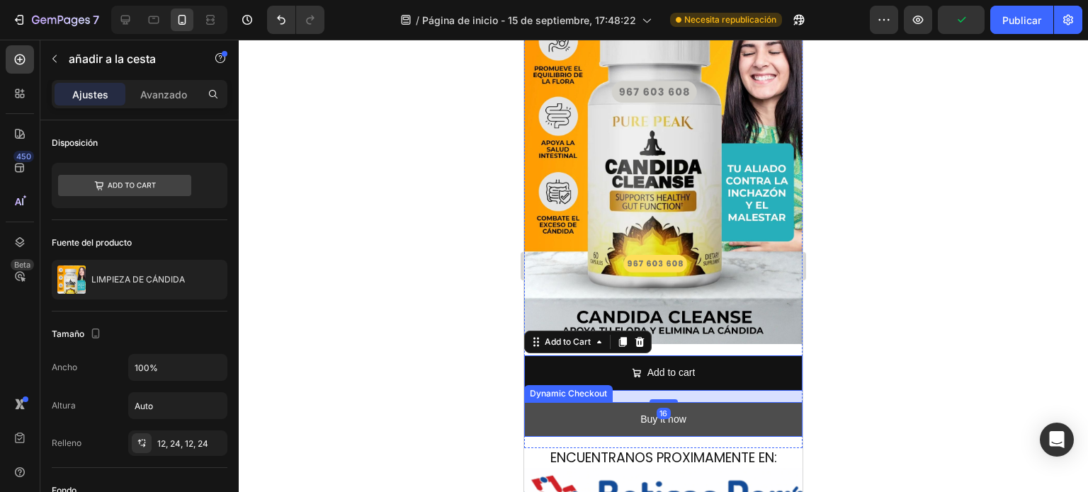
click at [596, 402] on button "Buy it now" at bounding box center [663, 419] width 278 height 35
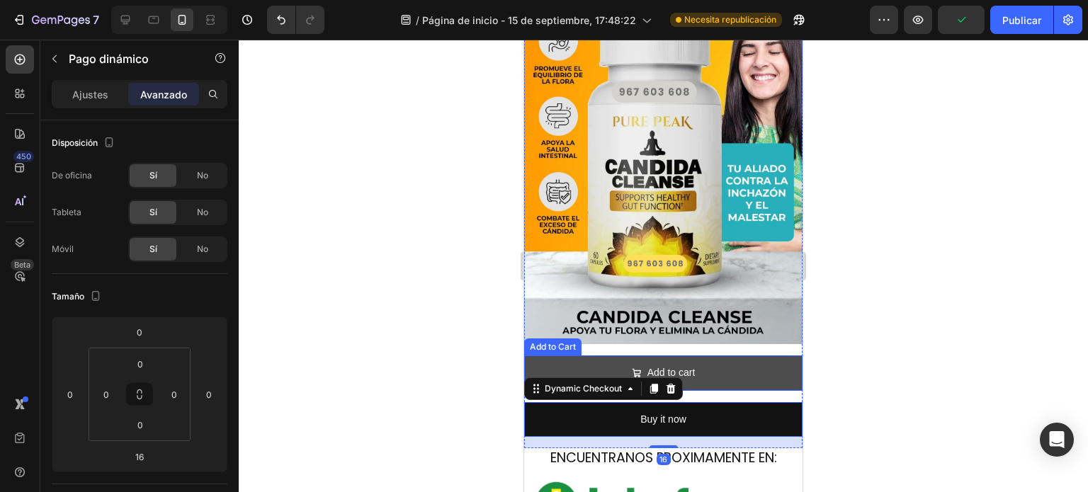
click at [726, 361] on button "Add to cart" at bounding box center [663, 373] width 278 height 35
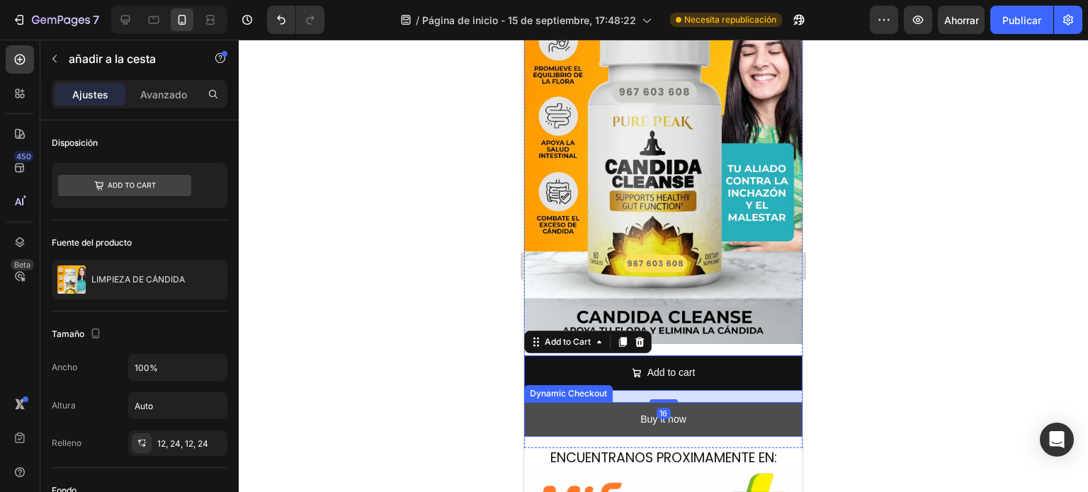
click at [733, 402] on button "Buy it now" at bounding box center [663, 419] width 278 height 35
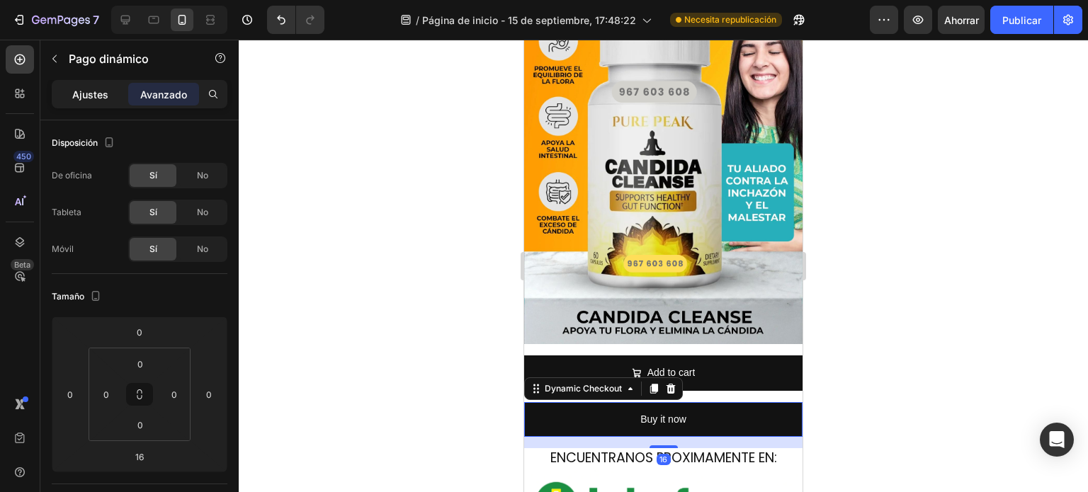
click at [111, 85] on div "Ajustes" at bounding box center [90, 94] width 71 height 23
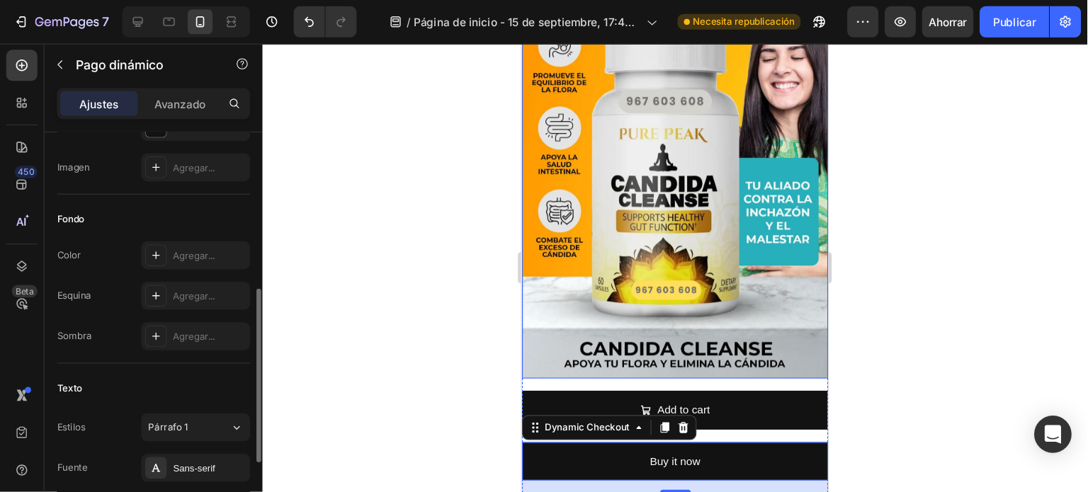
scroll to position [370, 0]
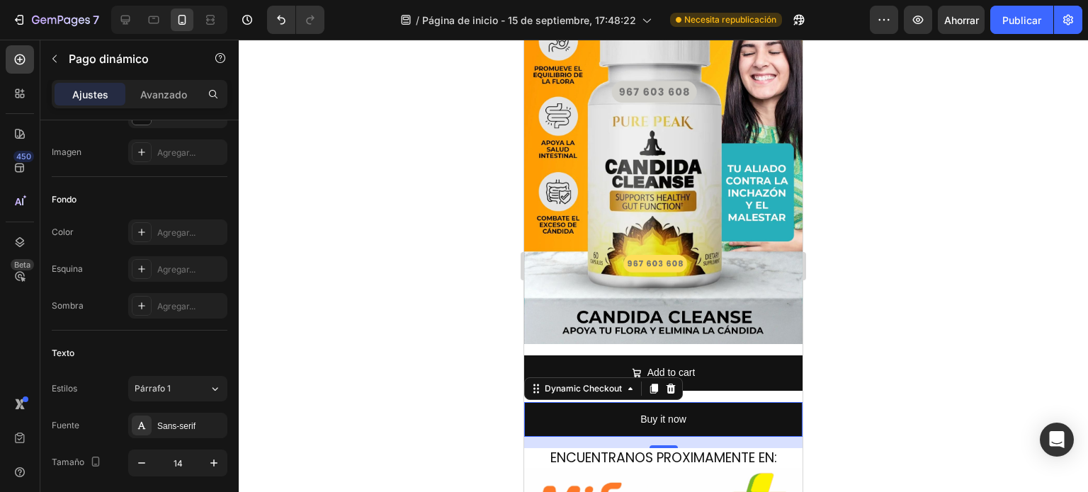
drag, startPoint x: 303, startPoint y: 116, endPoint x: 113, endPoint y: 71, distance: 195.8
click at [303, 116] on div at bounding box center [664, 266] width 850 height 453
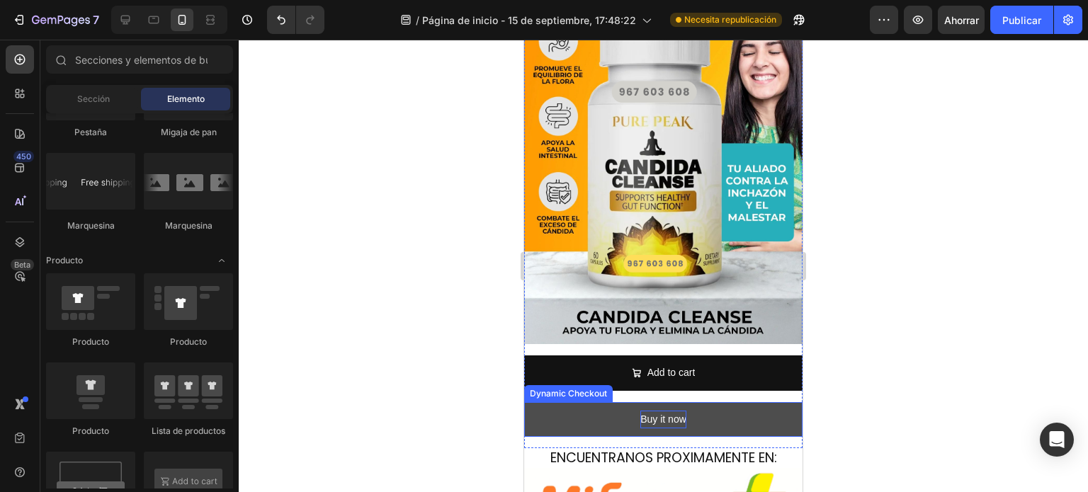
click at [650, 411] on div "Buy it now" at bounding box center [664, 420] width 46 height 18
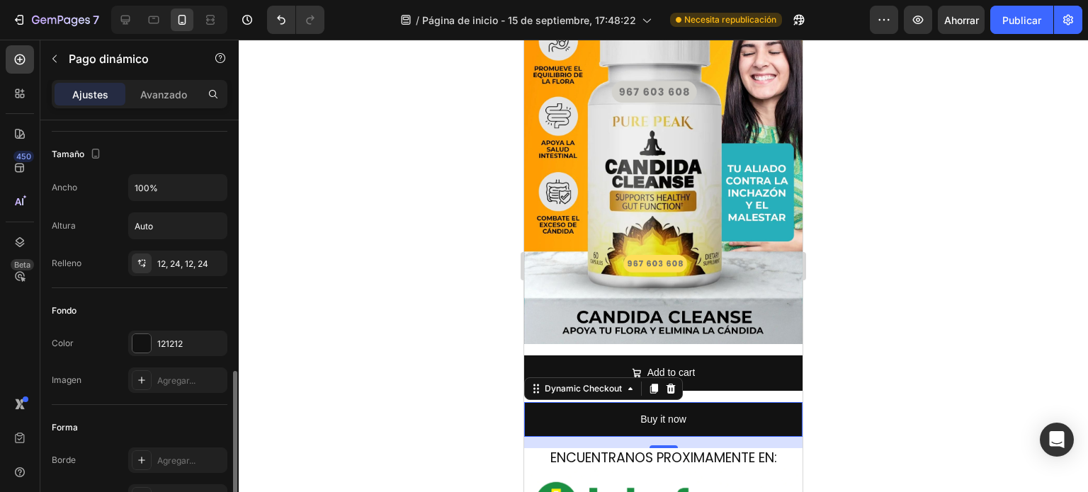
scroll to position [283, 0]
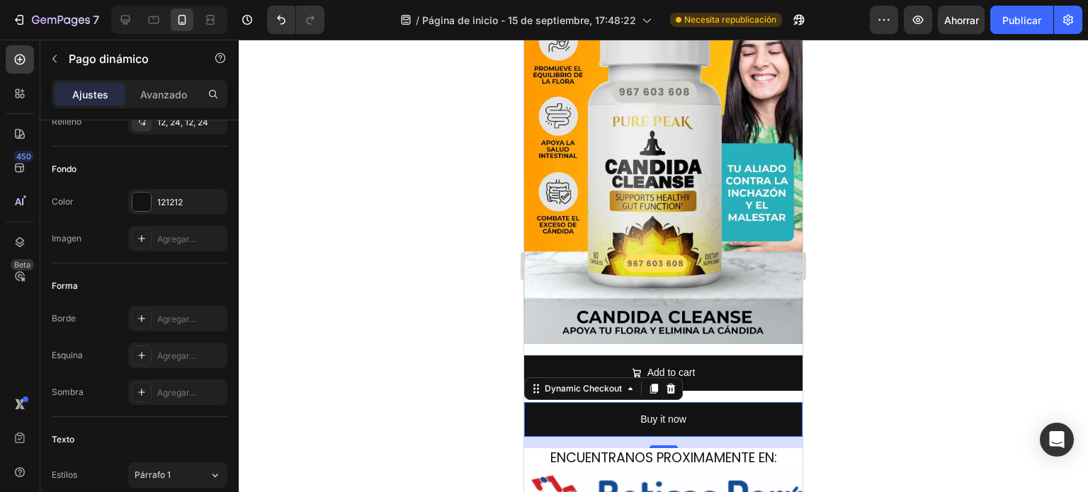
click at [857, 329] on div at bounding box center [664, 266] width 850 height 453
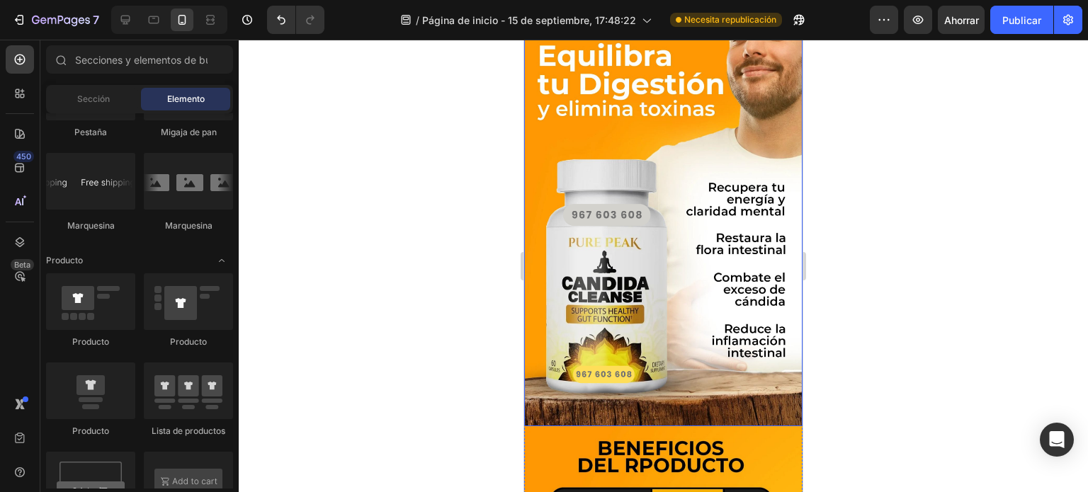
scroll to position [1346, 0]
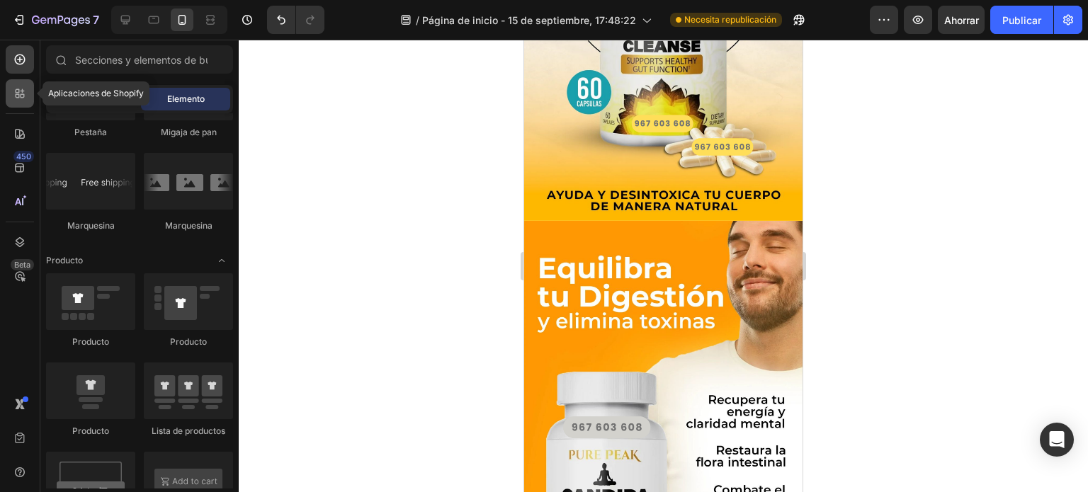
click at [19, 87] on icon at bounding box center [20, 93] width 14 height 14
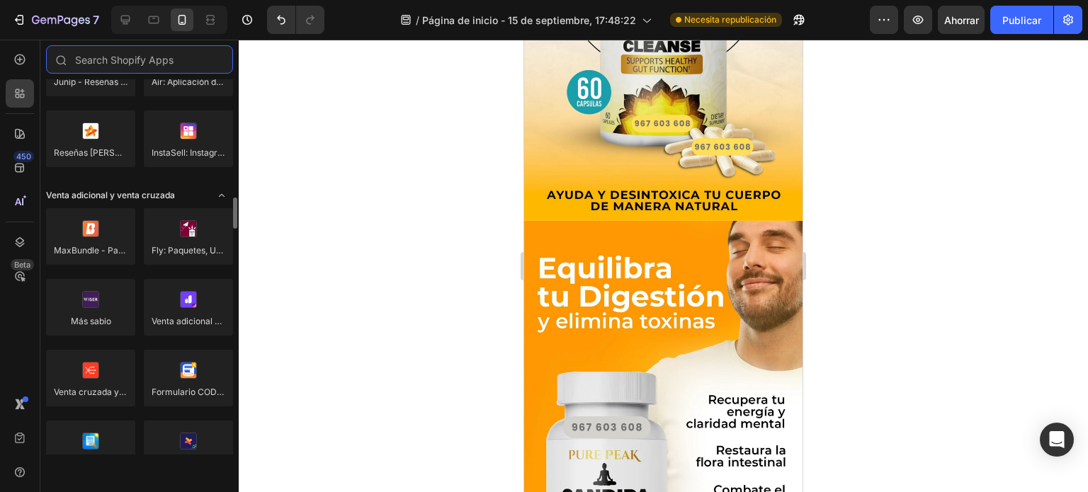
scroll to position [567, 0]
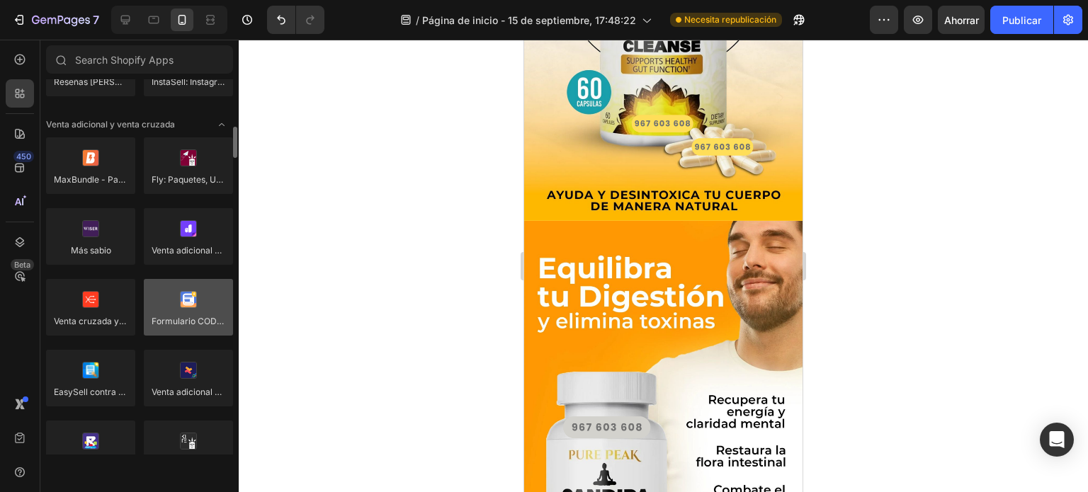
click at [188, 317] on div at bounding box center [188, 307] width 89 height 57
click at [193, 315] on div at bounding box center [188, 307] width 89 height 57
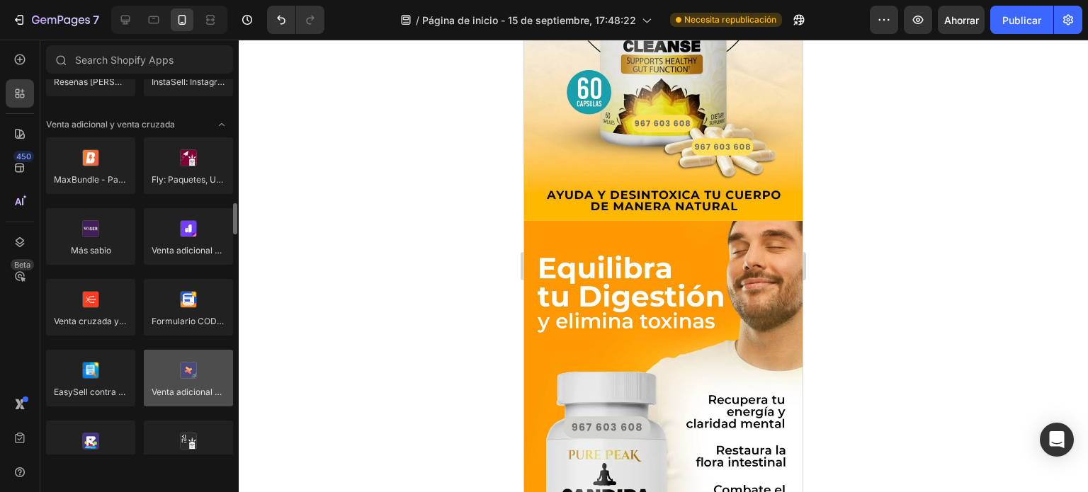
scroll to position [638, 0]
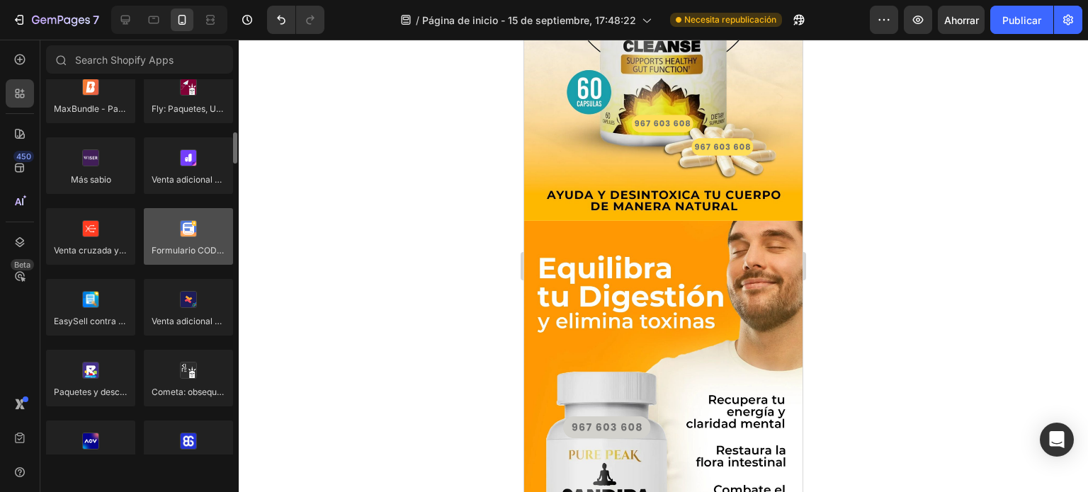
click at [193, 249] on div at bounding box center [188, 236] width 89 height 57
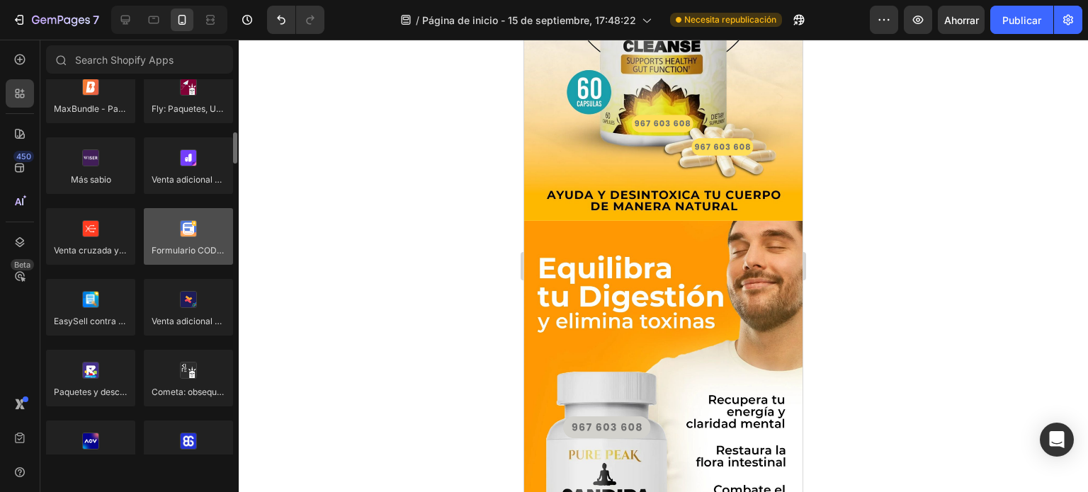
click at [193, 249] on div at bounding box center [188, 236] width 89 height 57
click at [198, 236] on div at bounding box center [188, 236] width 89 height 57
drag, startPoint x: 197, startPoint y: 236, endPoint x: 181, endPoint y: 243, distance: 17.8
click at [181, 243] on div at bounding box center [188, 236] width 89 height 57
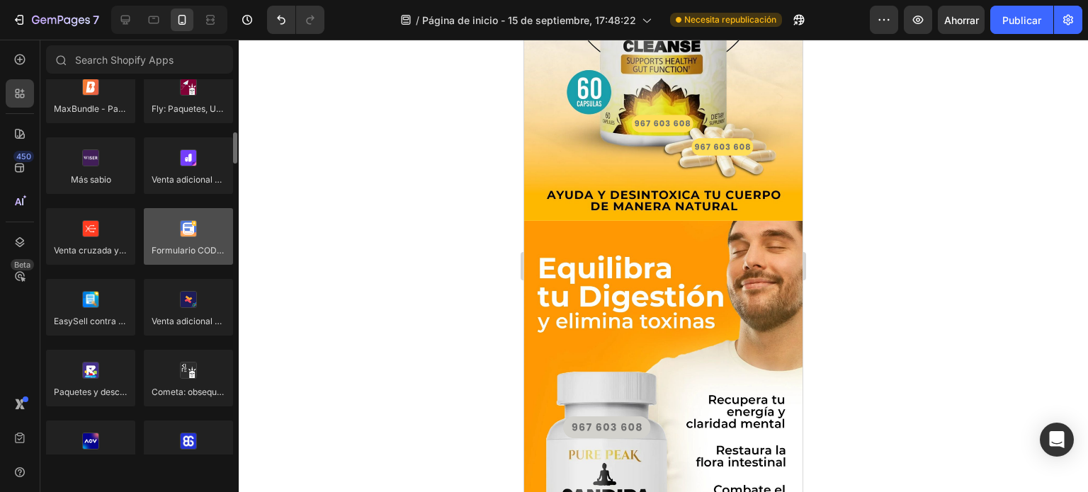
click at [181, 243] on div at bounding box center [188, 236] width 89 height 57
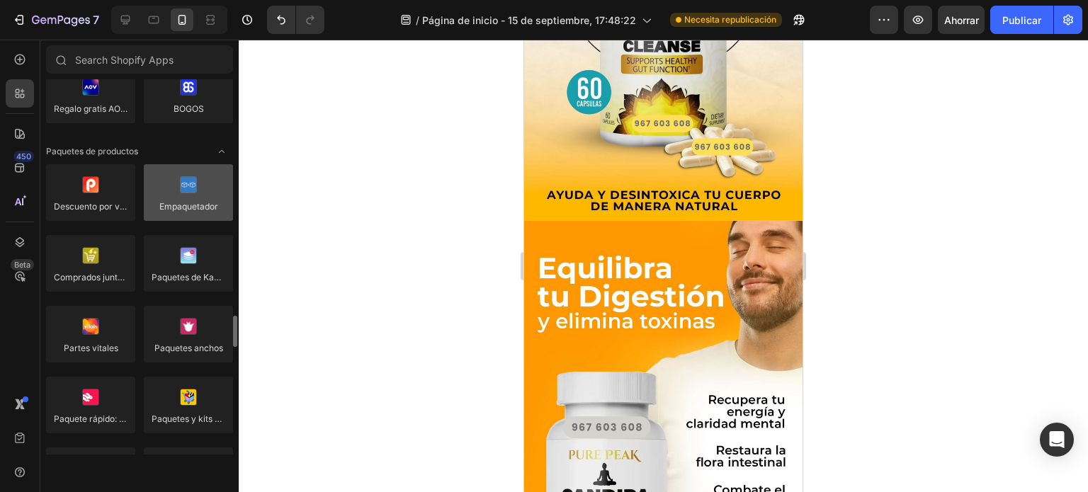
scroll to position [1134, 0]
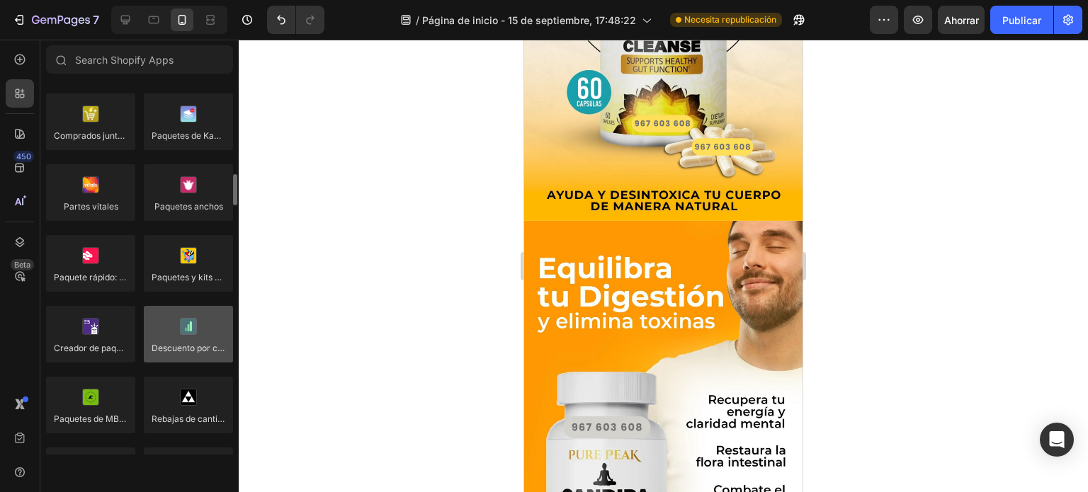
click at [191, 329] on div at bounding box center [188, 334] width 89 height 57
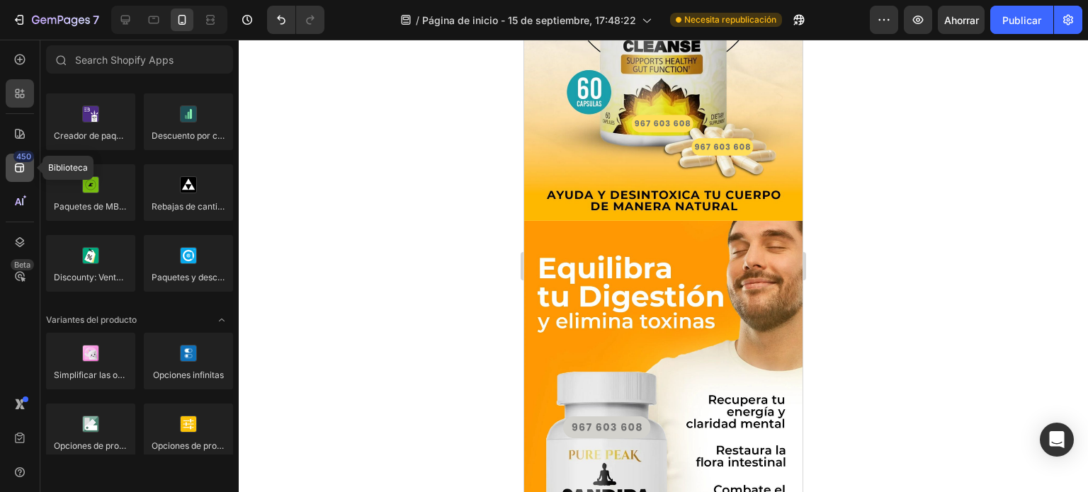
click at [15, 167] on icon at bounding box center [19, 168] width 9 height 9
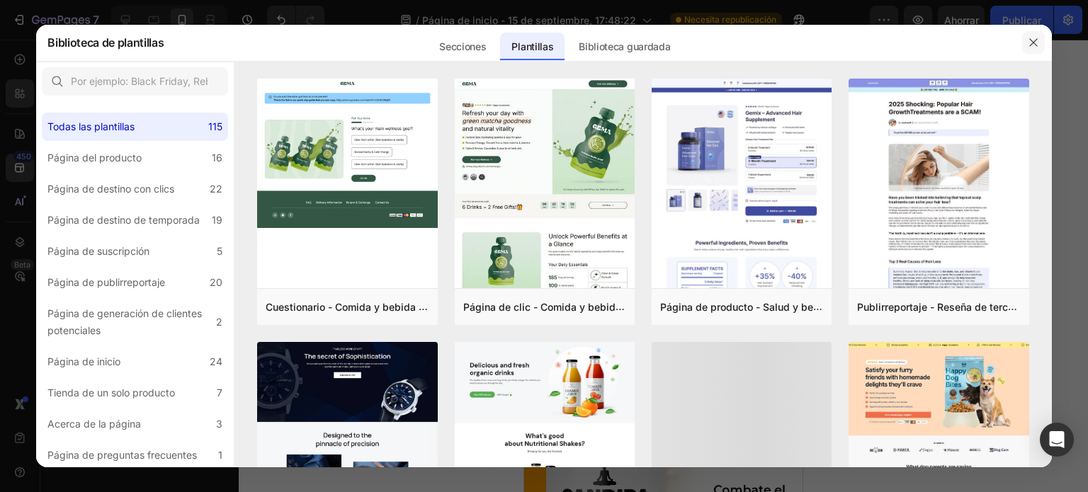
click at [1031, 45] on icon "button" at bounding box center [1033, 42] width 11 height 11
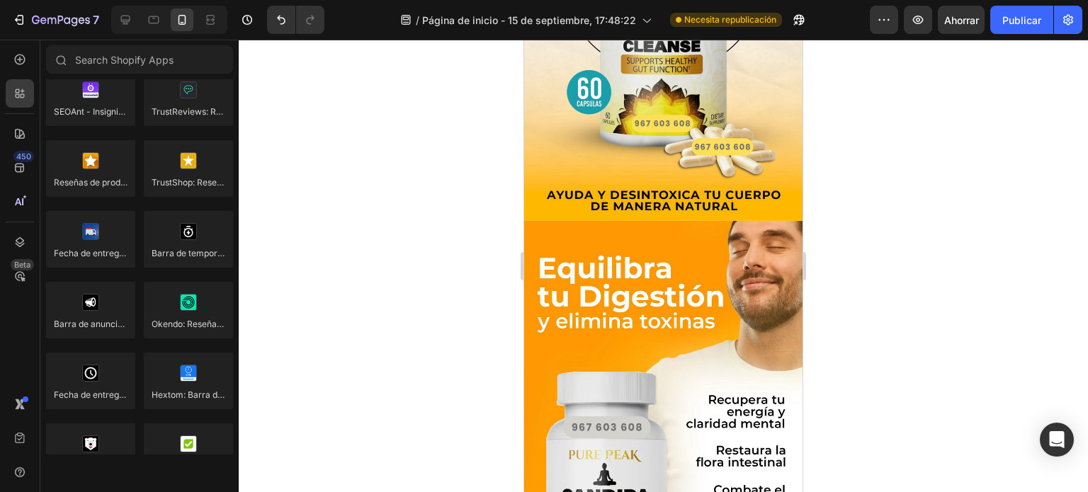
scroll to position [4104, 0]
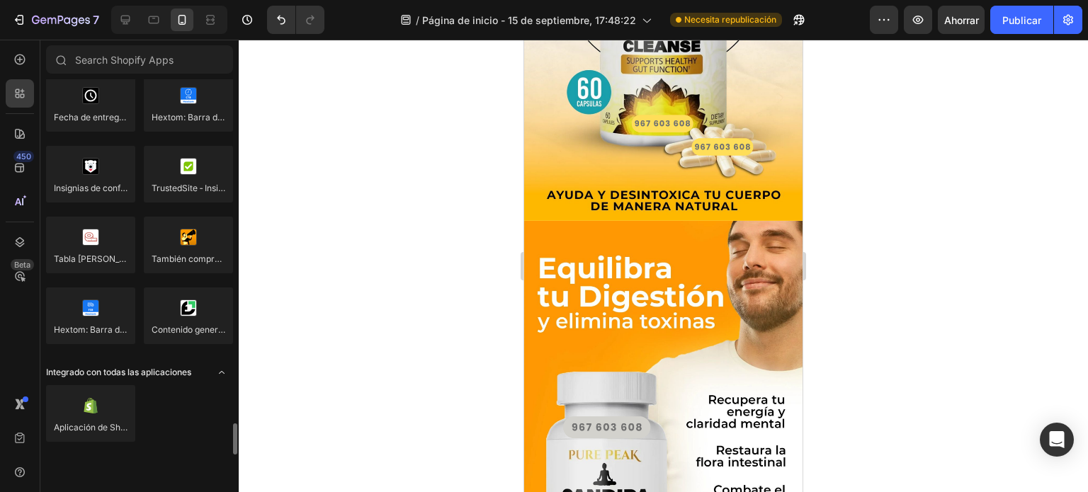
click at [176, 373] on font "Integrado con todas las aplicaciones" at bounding box center [118, 372] width 145 height 11
click at [83, 414] on div at bounding box center [90, 413] width 89 height 57
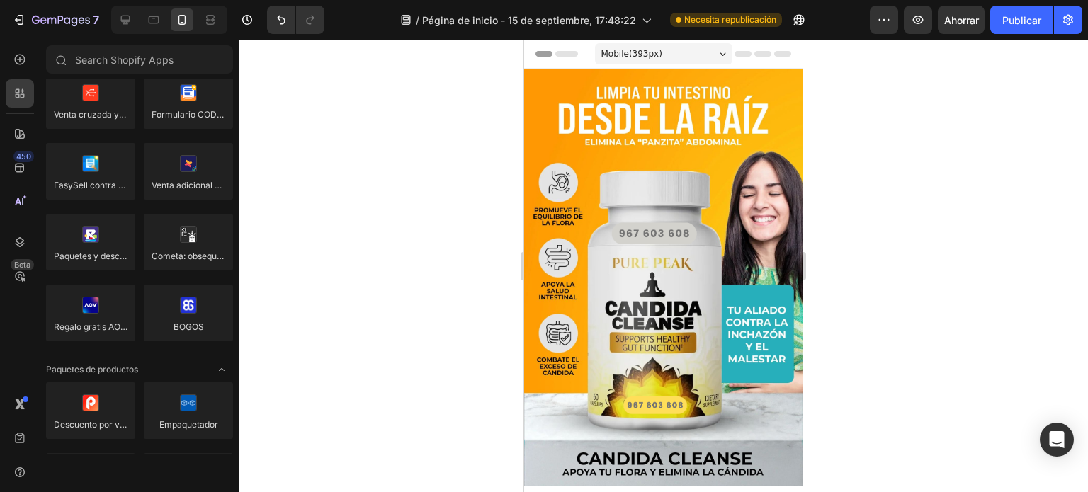
scroll to position [283, 0]
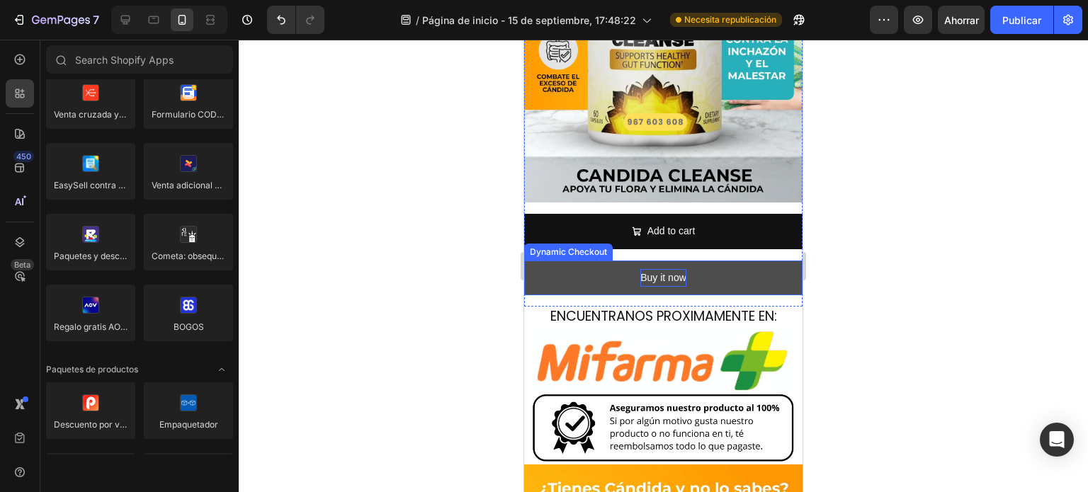
click at [670, 269] on div "Buy it now" at bounding box center [664, 278] width 46 height 18
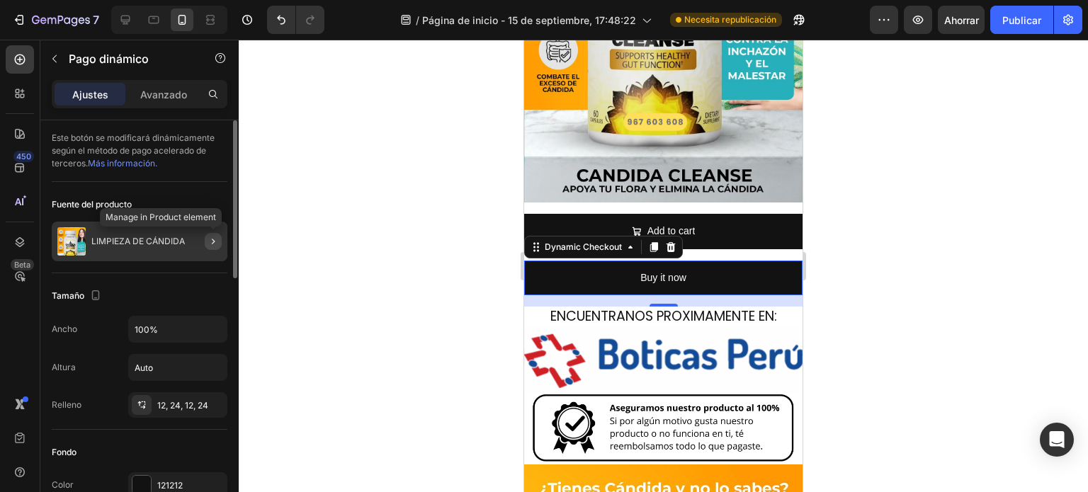
click at [216, 243] on icon "button" at bounding box center [213, 241] width 11 height 11
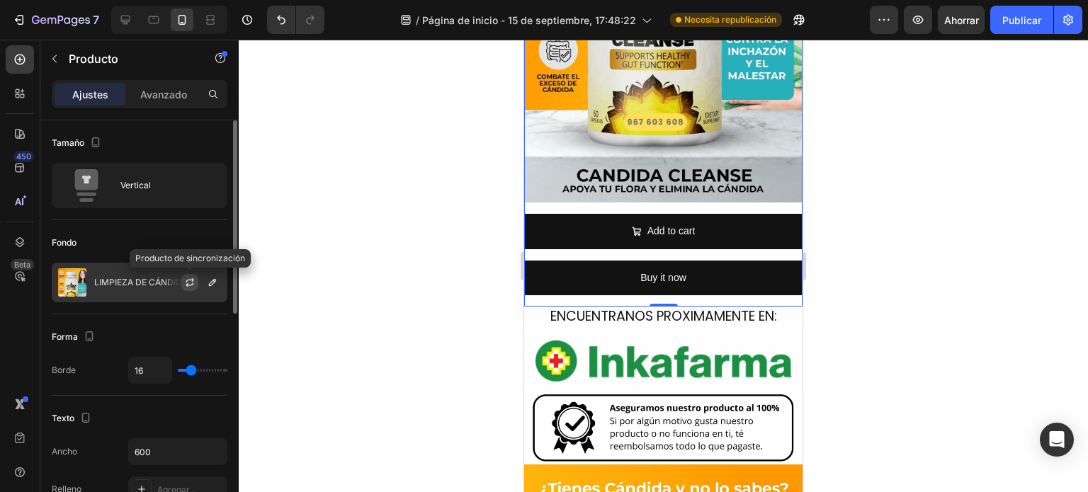
click at [188, 284] on icon "button" at bounding box center [190, 285] width 8 height 4
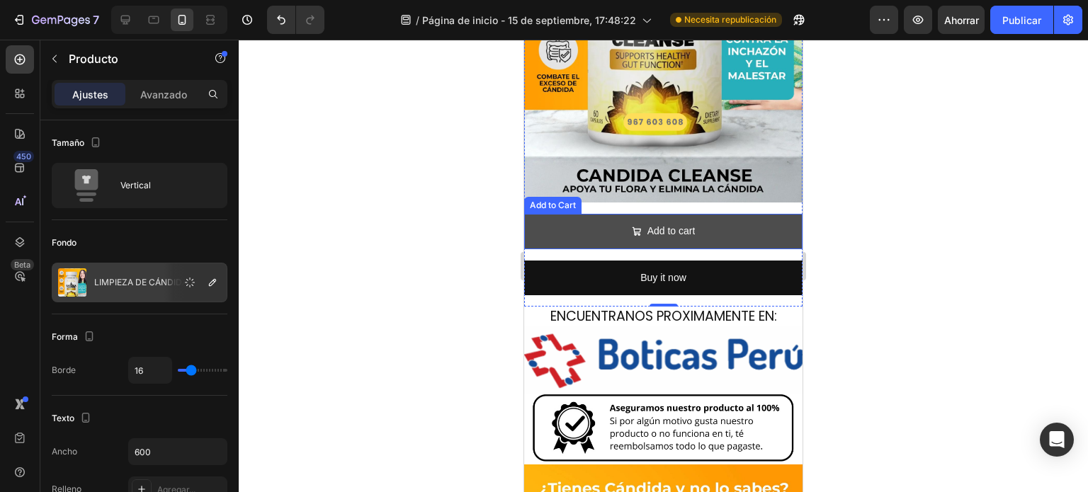
click at [599, 214] on button "Add to cart" at bounding box center [663, 231] width 278 height 35
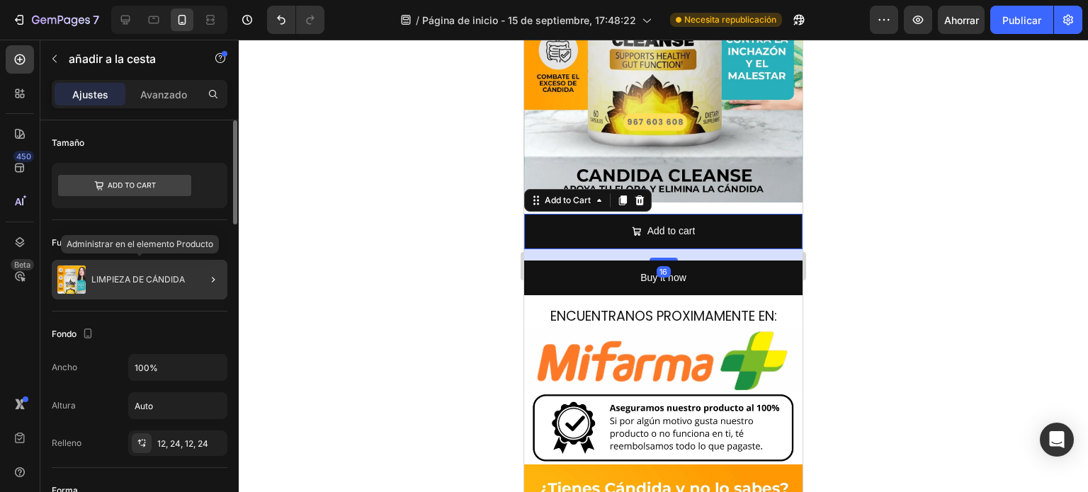
click at [184, 278] on font "LIMPIEZA DE CÁNDIDA" at bounding box center [138, 279] width 94 height 11
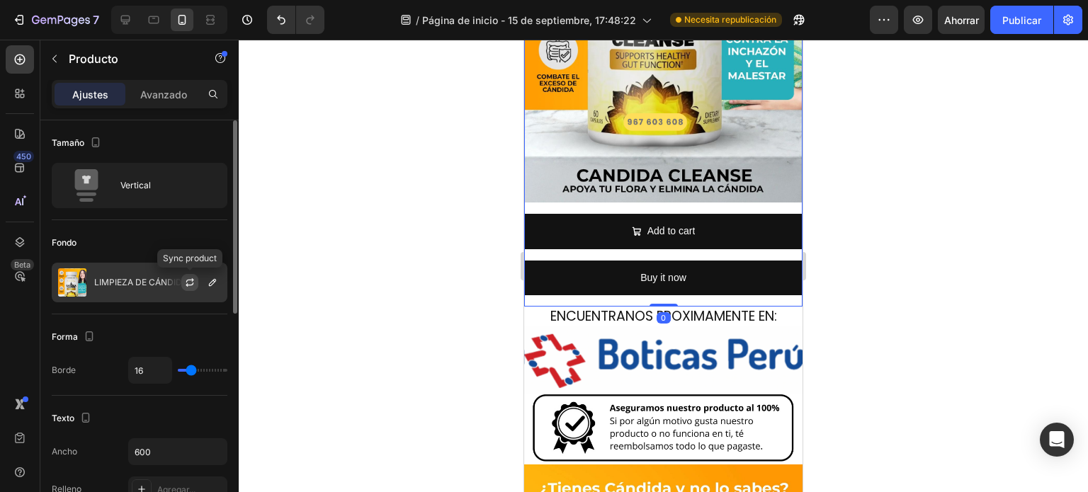
click at [195, 283] on icon "button" at bounding box center [189, 282] width 11 height 11
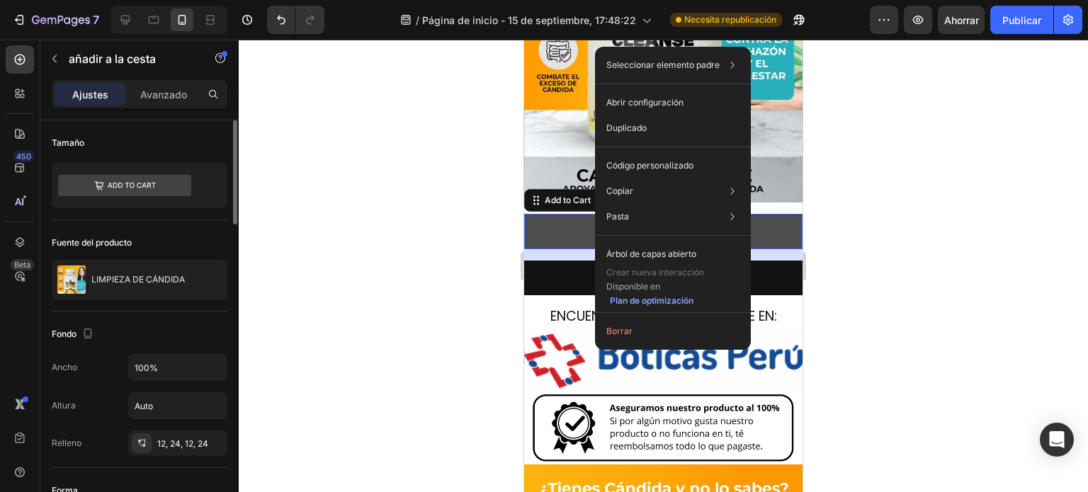
click at [568, 220] on button "Add to cart" at bounding box center [663, 231] width 278 height 35
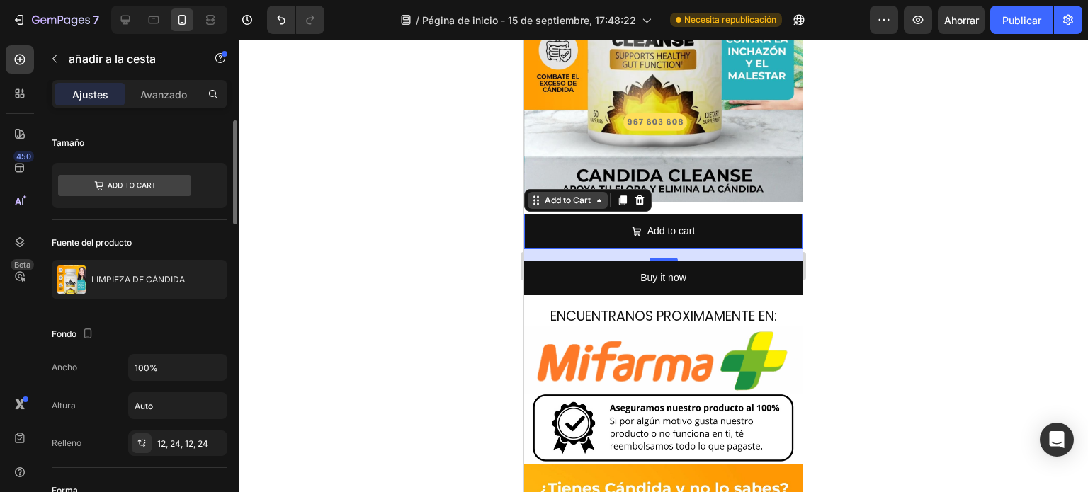
click at [535, 200] on icon at bounding box center [535, 201] width 2 height 2
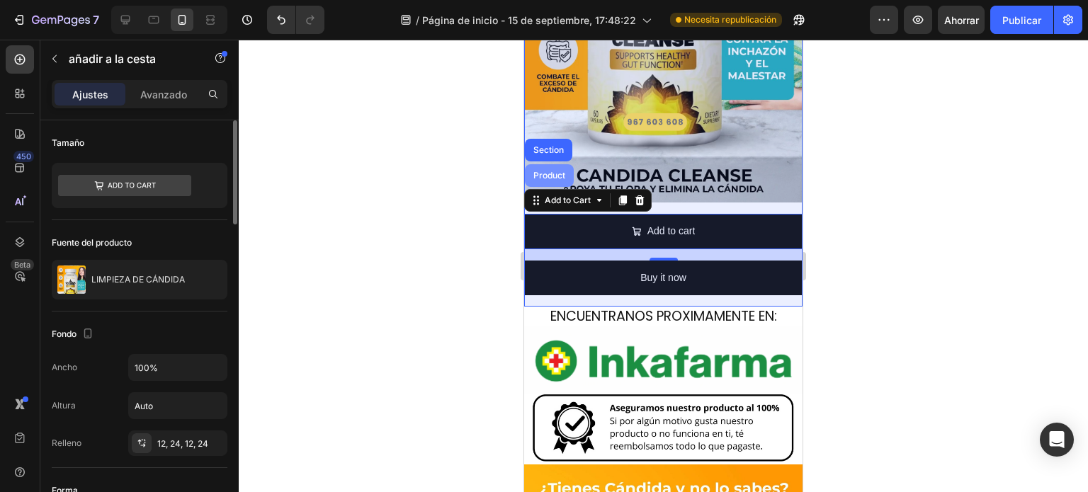
click at [547, 167] on div "Product" at bounding box center [549, 175] width 49 height 23
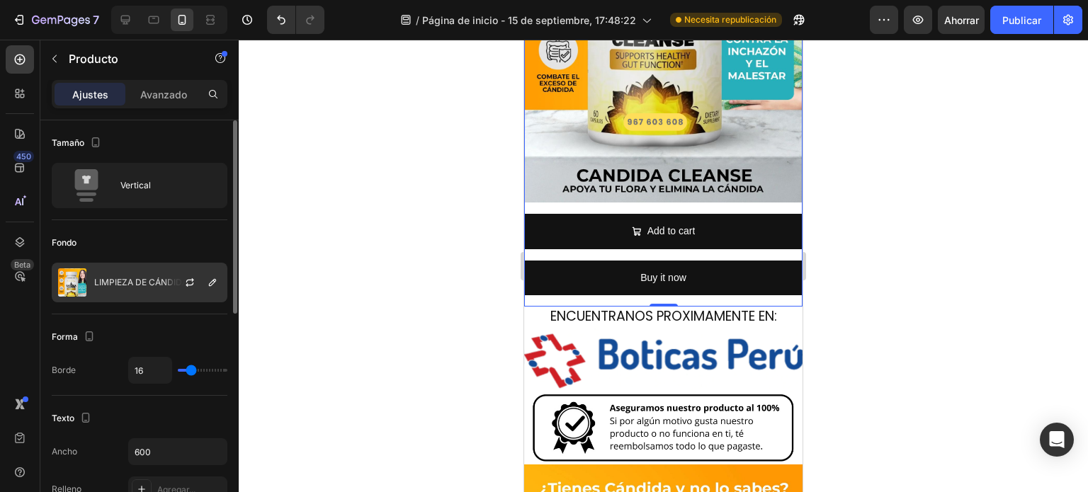
click at [98, 286] on font "LIMPIEZA DE CÁNDIDA" at bounding box center [141, 282] width 94 height 11
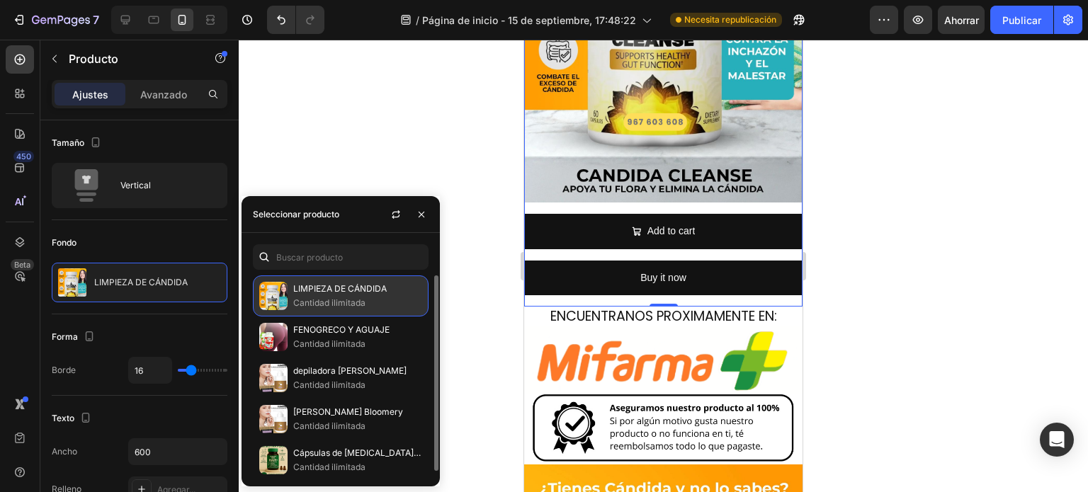
click at [351, 299] on font "Cantidad ilimitada" at bounding box center [329, 303] width 72 height 11
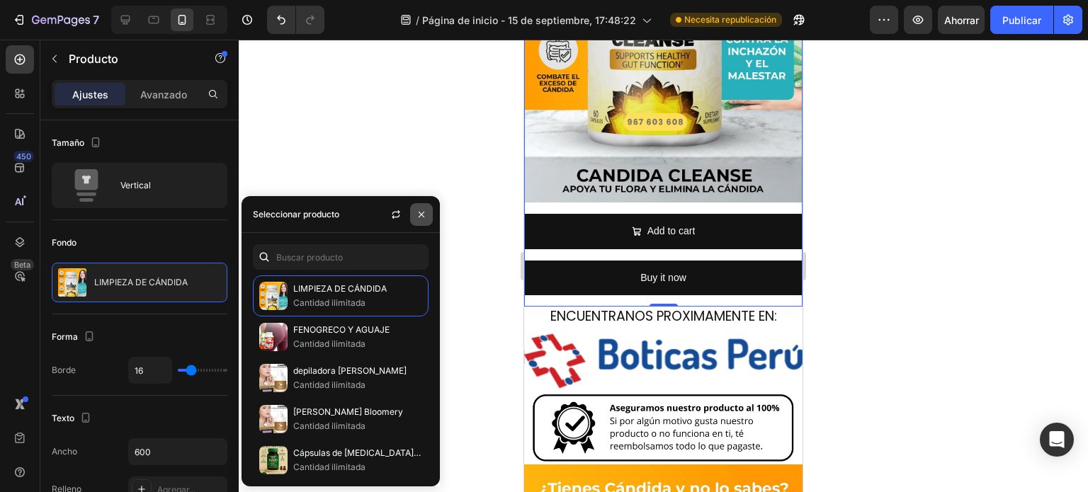
click at [417, 215] on icon "button" at bounding box center [421, 214] width 11 height 11
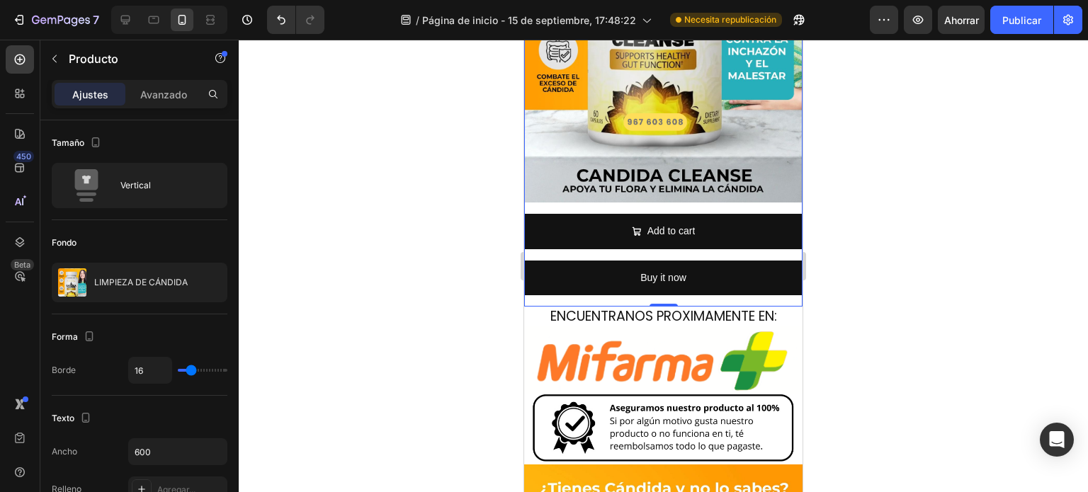
click at [413, 263] on div at bounding box center [664, 266] width 850 height 453
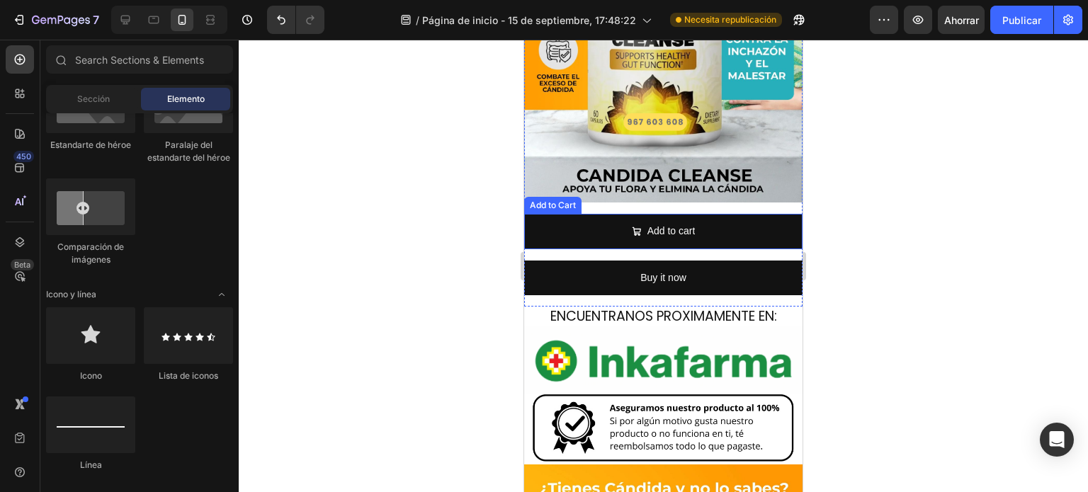
scroll to position [632, 0]
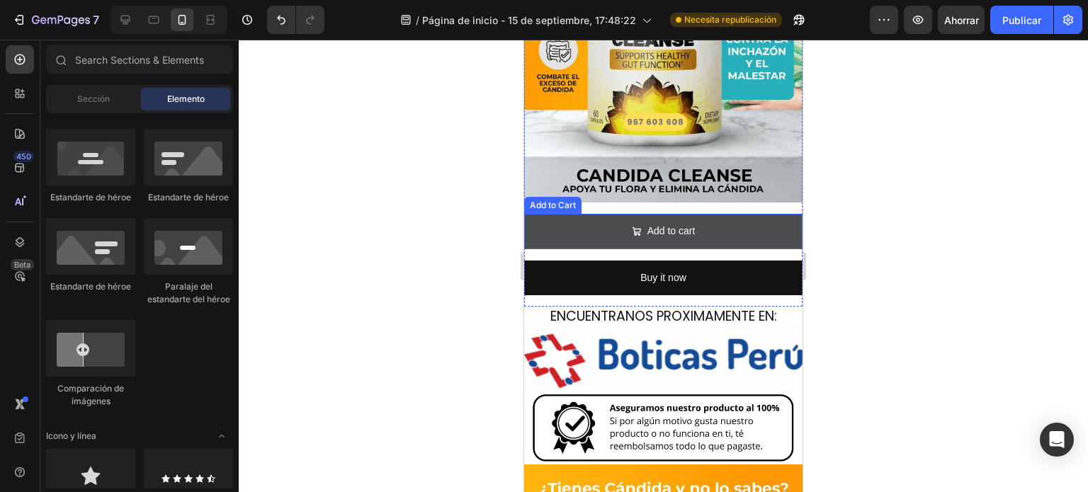
click at [709, 214] on button "Add to cart" at bounding box center [663, 231] width 278 height 35
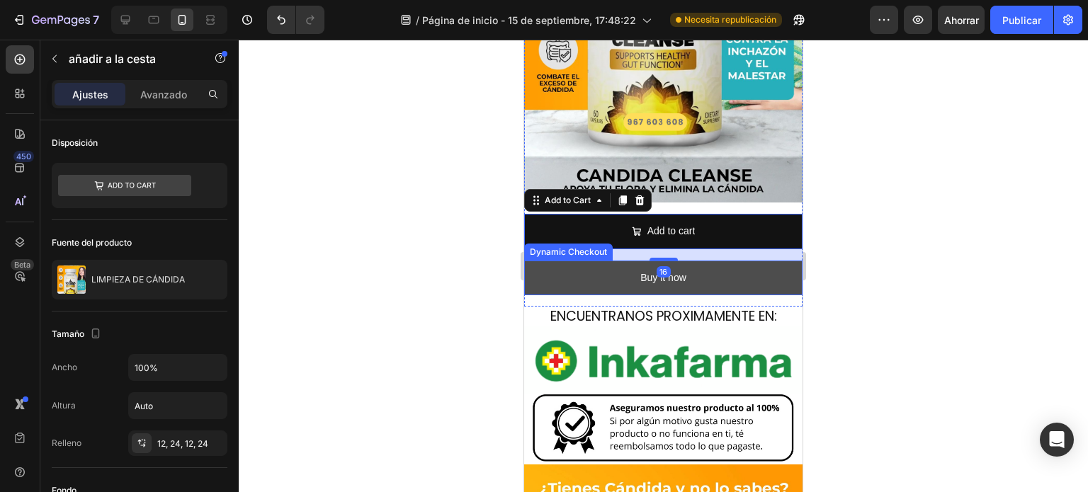
click at [741, 261] on button "Buy it now" at bounding box center [663, 278] width 278 height 35
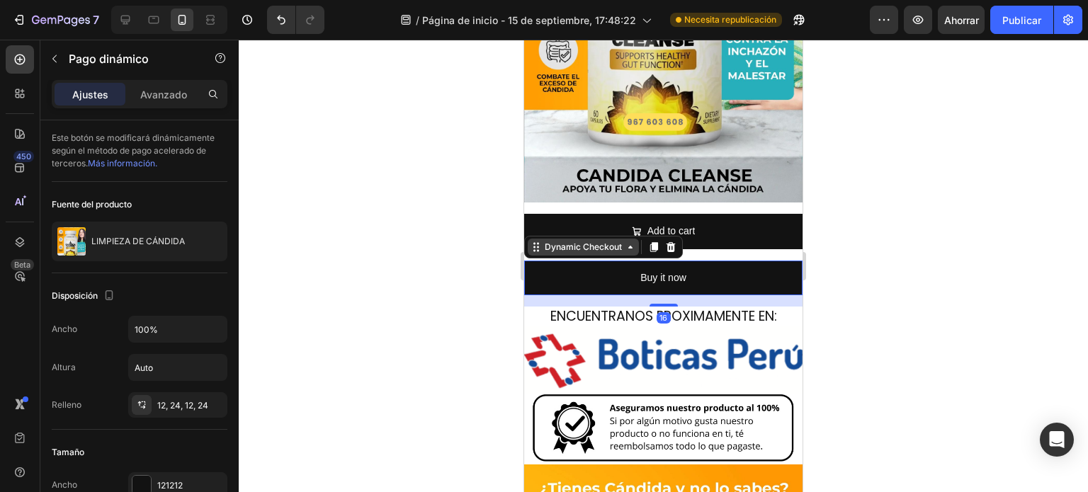
click at [565, 241] on div "Dynamic Checkout" at bounding box center [583, 247] width 83 height 13
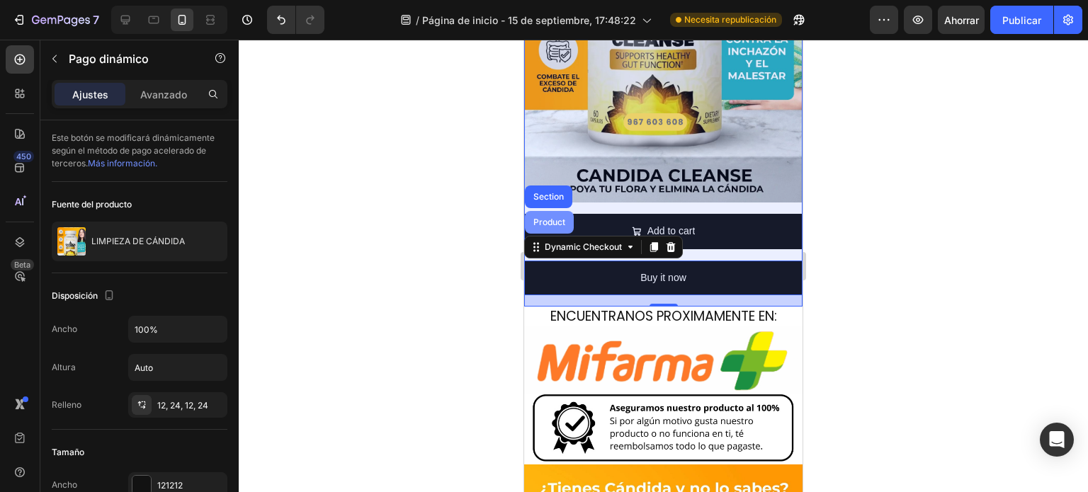
click at [565, 218] on div "Product" at bounding box center [550, 222] width 38 height 9
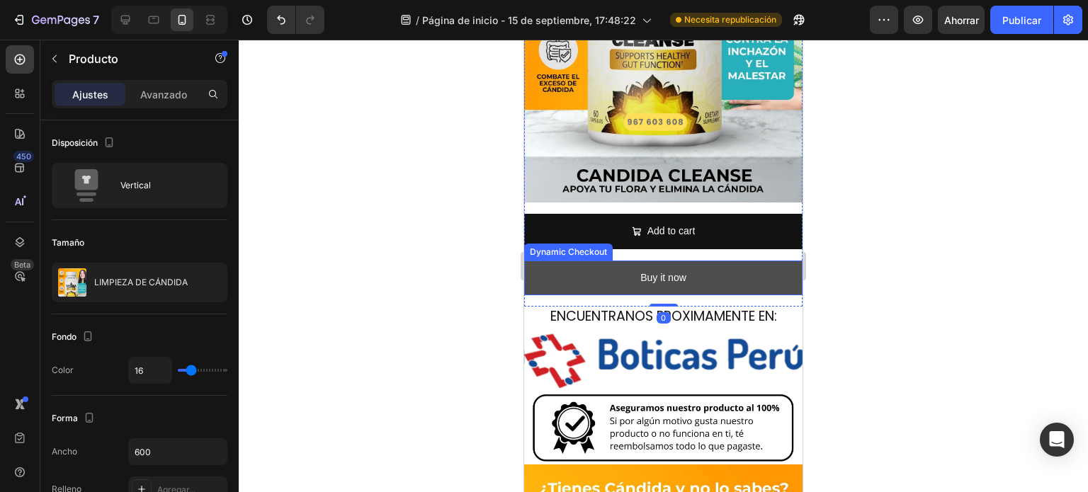
click at [595, 261] on button "Buy it now" at bounding box center [663, 278] width 278 height 35
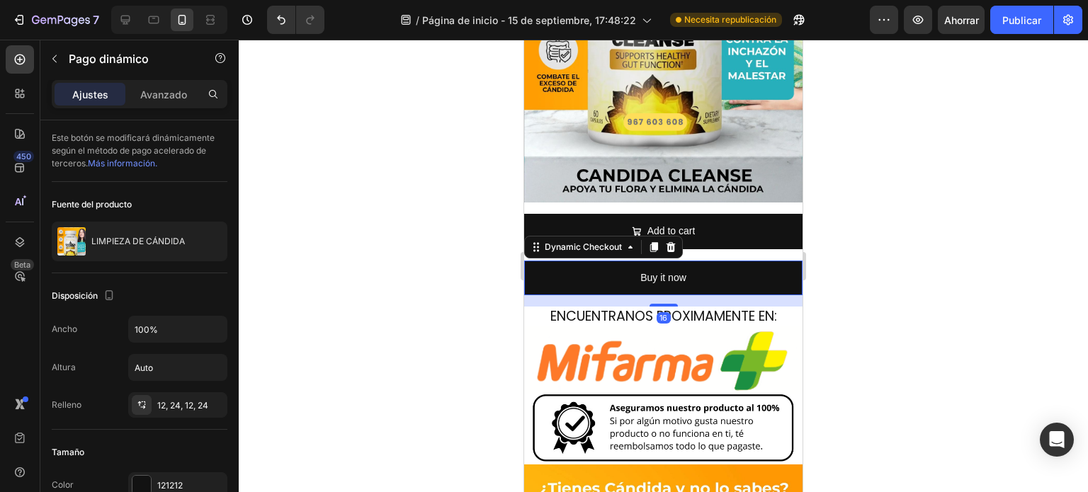
click at [613, 236] on div "Dynamic Checkout" at bounding box center [603, 247] width 159 height 23
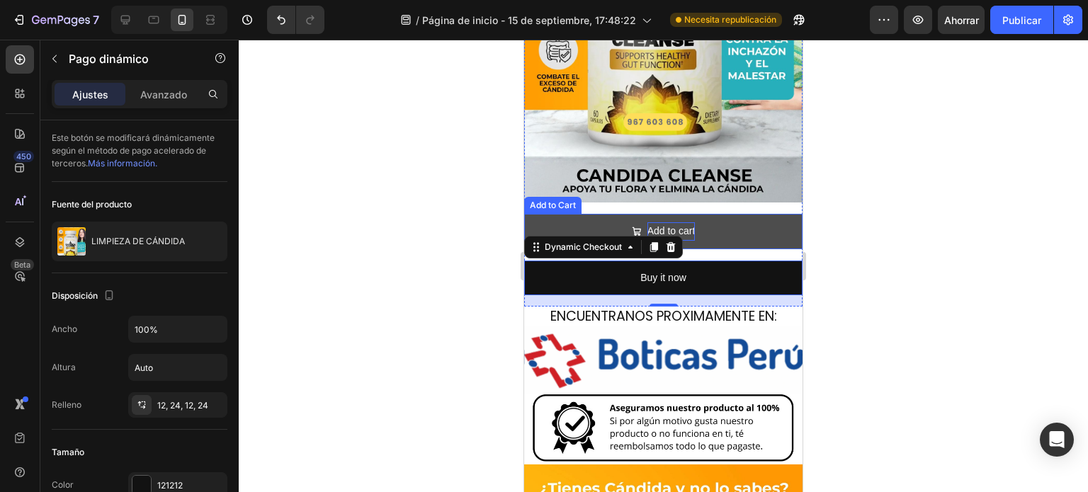
click at [652, 223] on div "Add to cart" at bounding box center [672, 232] width 48 height 18
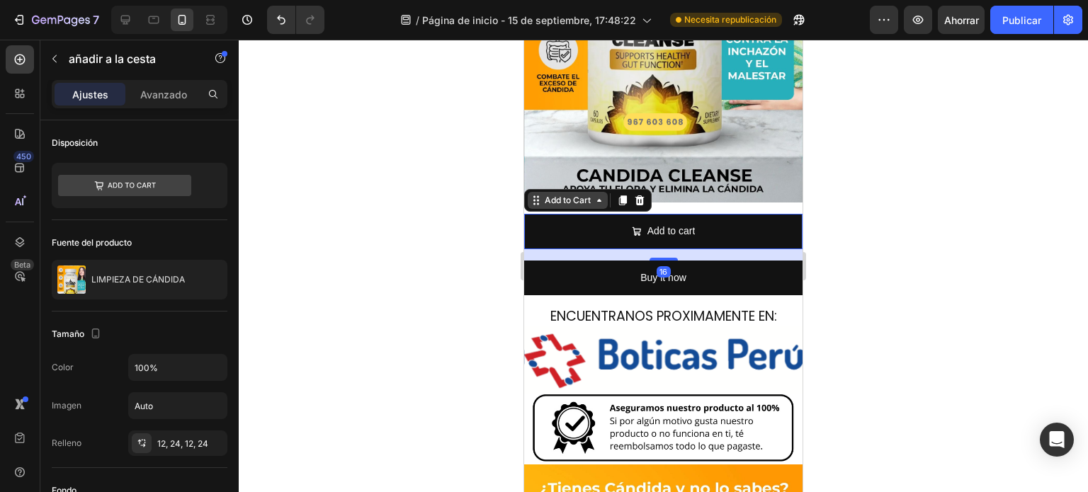
click at [534, 200] on icon at bounding box center [535, 201] width 2 height 2
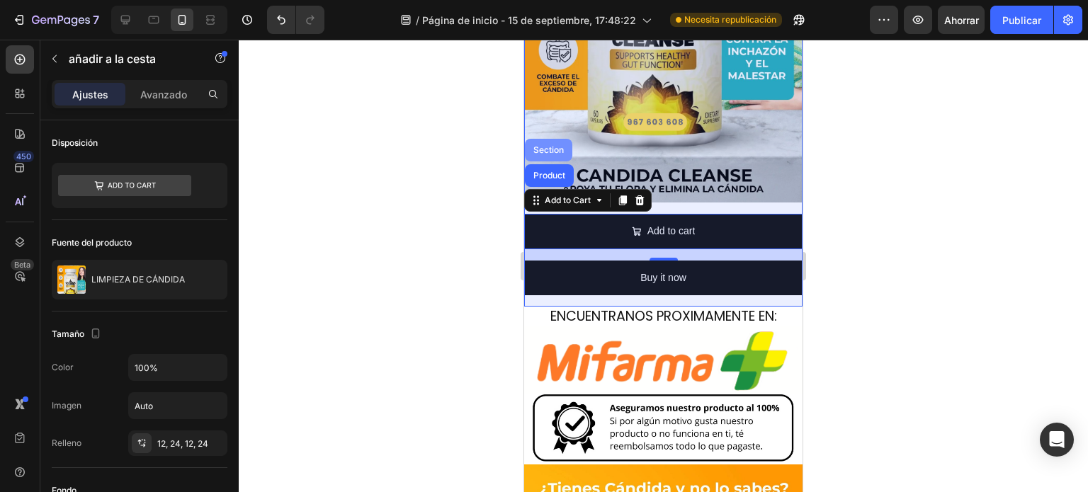
click at [558, 146] on div "Section" at bounding box center [549, 150] width 36 height 9
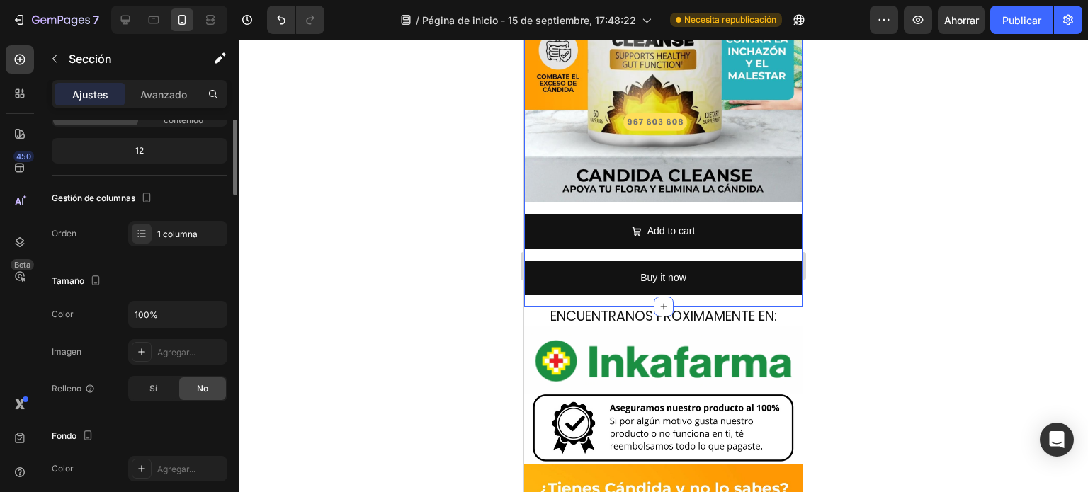
scroll to position [0, 0]
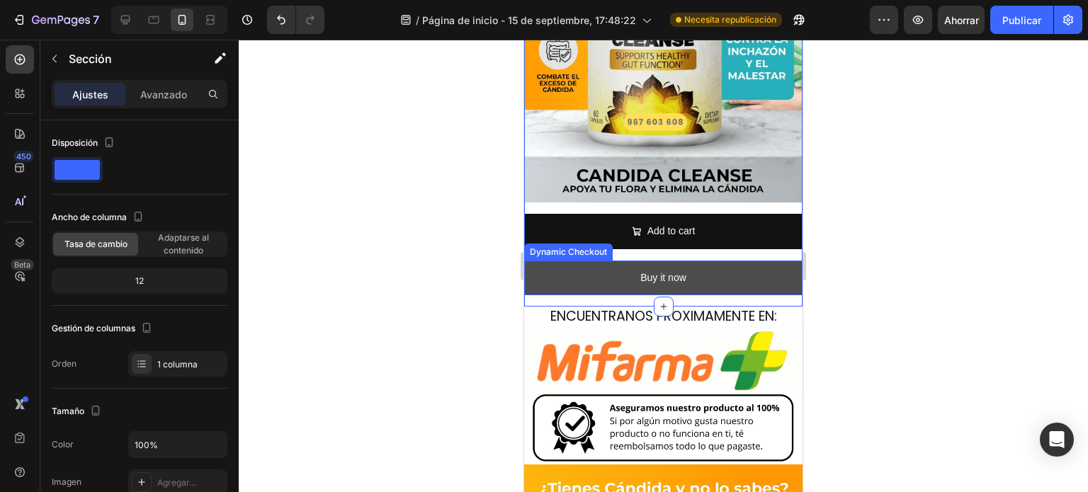
click at [627, 261] on button "Buy it now" at bounding box center [663, 278] width 278 height 35
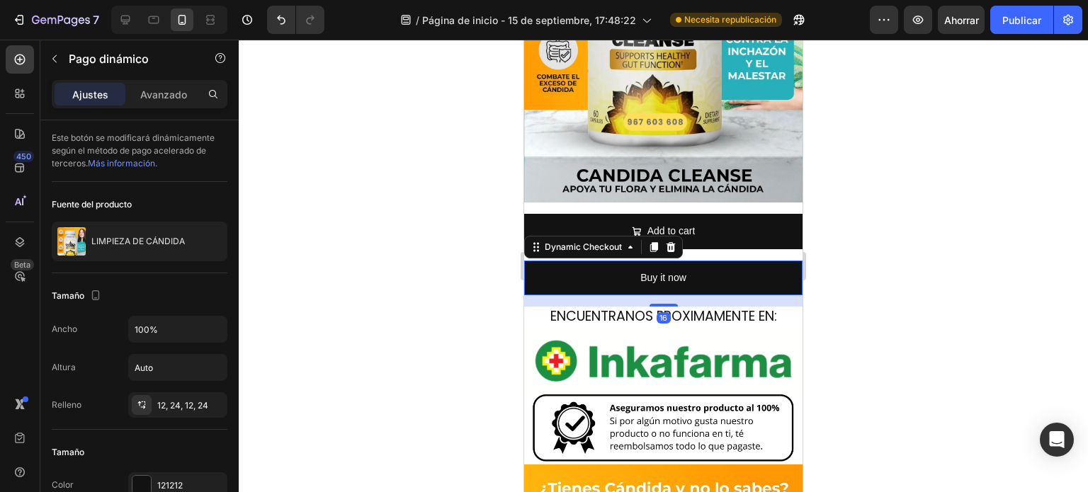
click at [385, 262] on div at bounding box center [664, 266] width 850 height 453
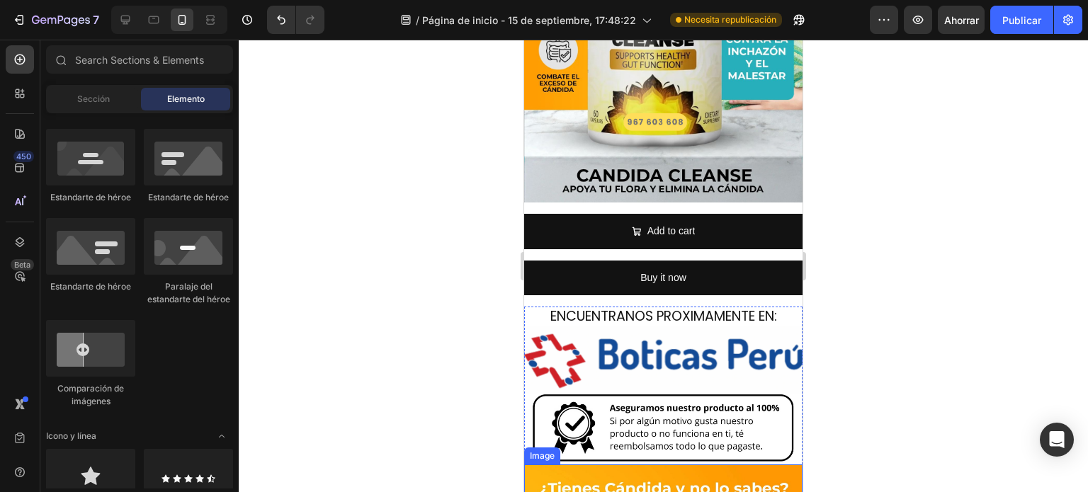
scroll to position [496, 0]
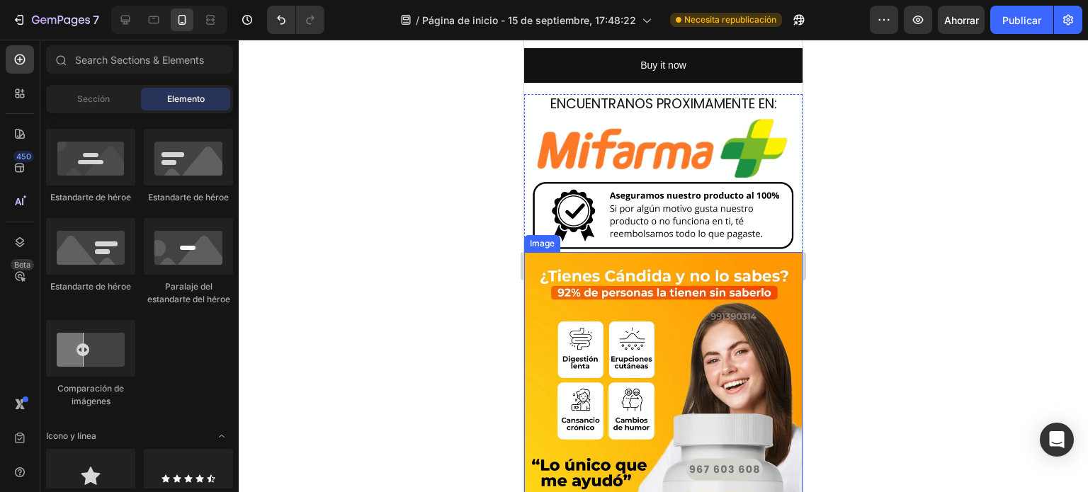
click at [524, 235] on div "Image" at bounding box center [542, 243] width 36 height 17
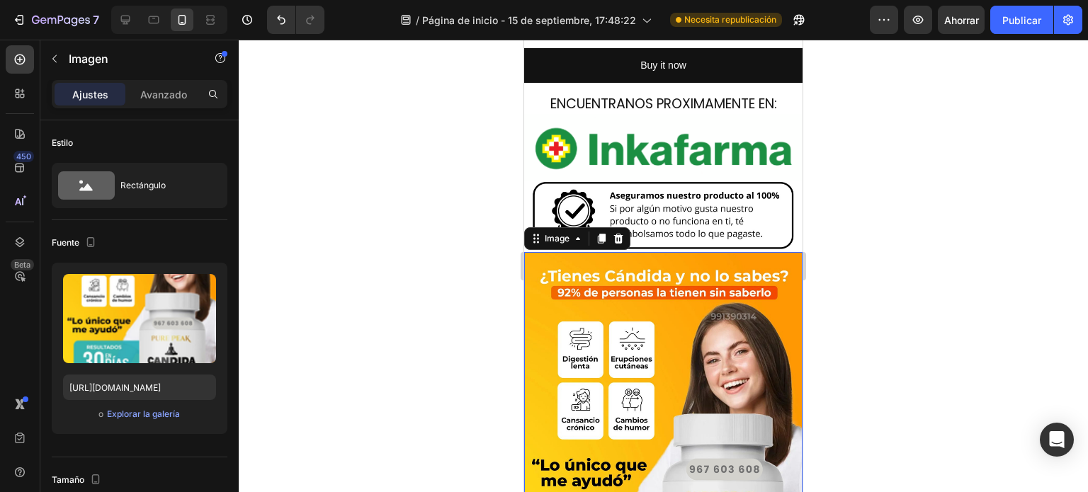
click at [400, 296] on div at bounding box center [664, 266] width 850 height 453
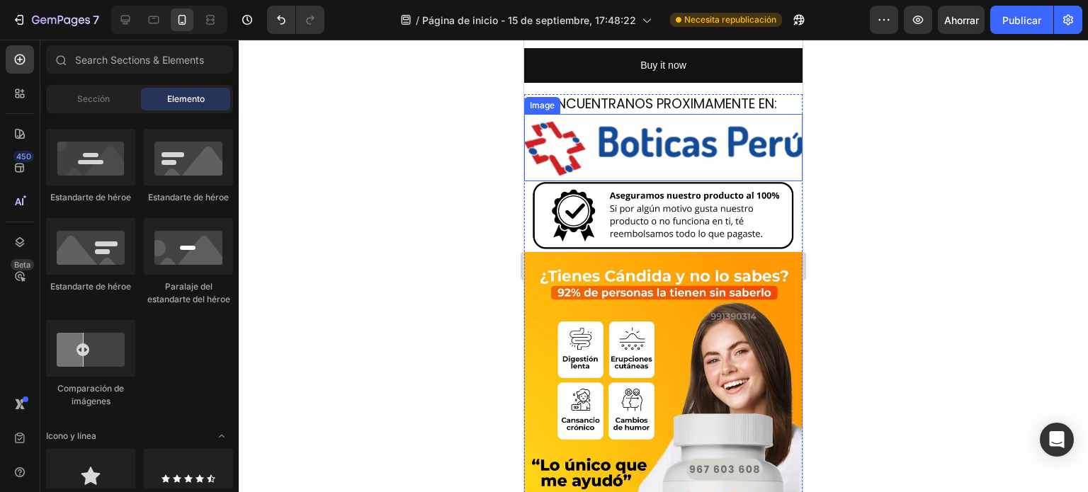
scroll to position [283, 0]
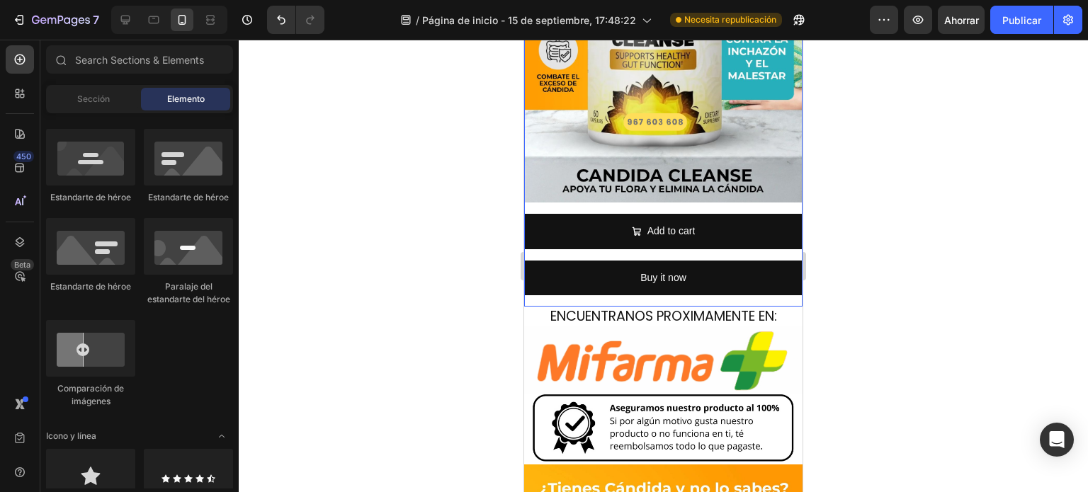
click at [732, 236] on div "Add to cart Add to Cart" at bounding box center [663, 237] width 278 height 46
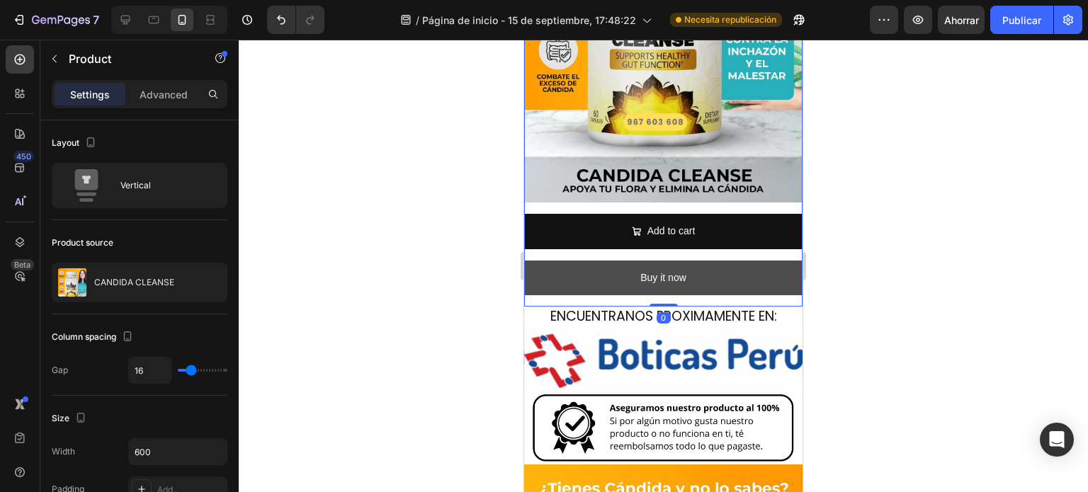
click at [736, 261] on button "Buy it now" at bounding box center [663, 278] width 278 height 35
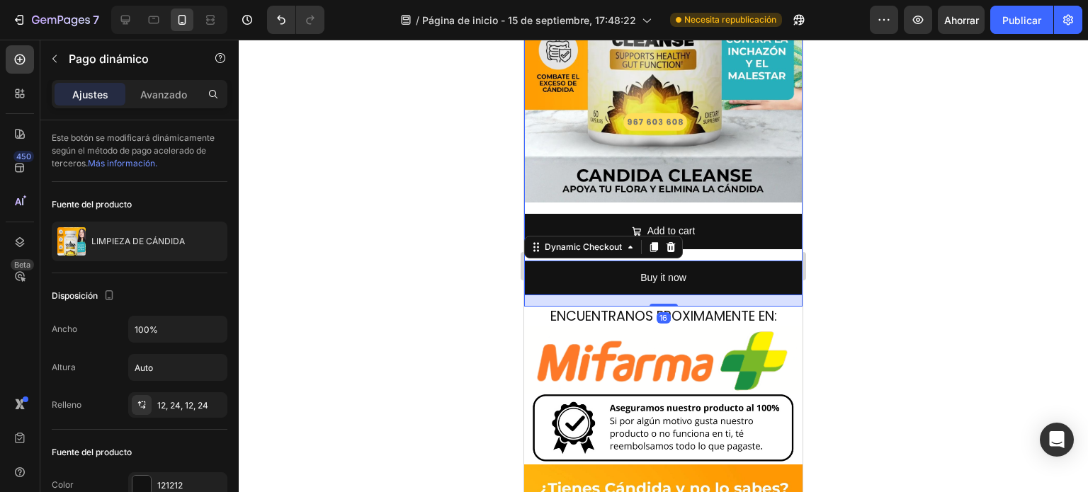
click at [734, 235] on div "Add to cart Add to Cart" at bounding box center [663, 237] width 278 height 46
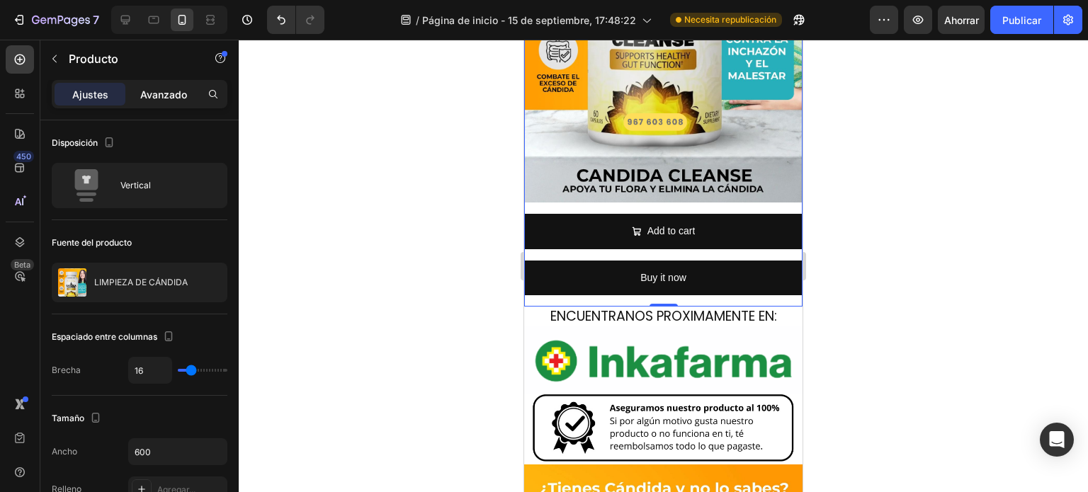
click at [155, 89] on font "Avanzado" at bounding box center [163, 95] width 47 height 12
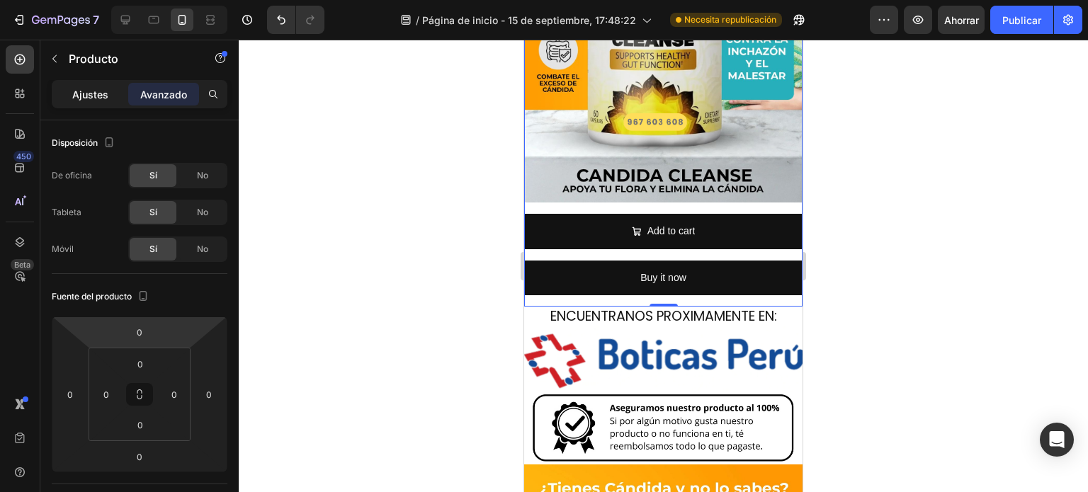
click at [100, 102] on div "Ajustes" at bounding box center [90, 94] width 71 height 23
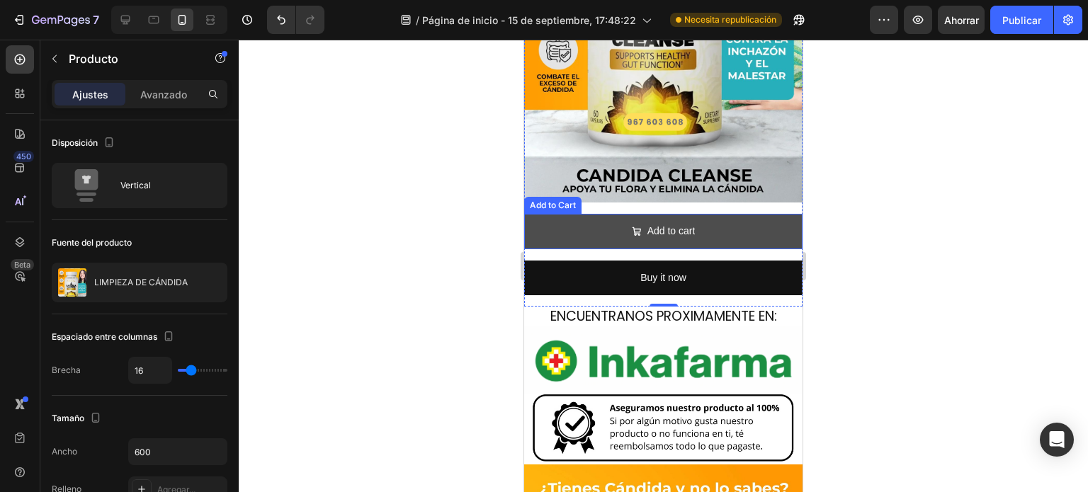
click at [714, 215] on button "Add to cart" at bounding box center [663, 231] width 278 height 35
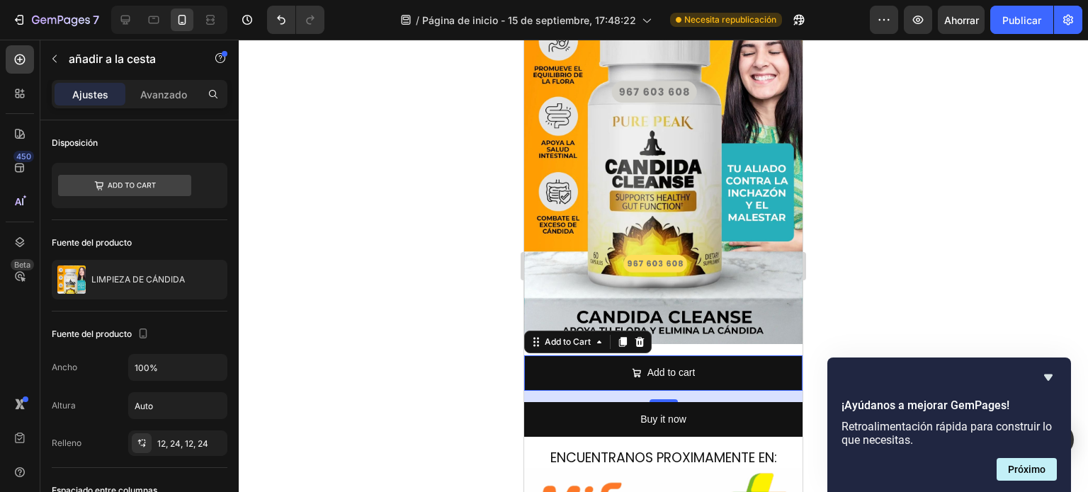
scroll to position [213, 0]
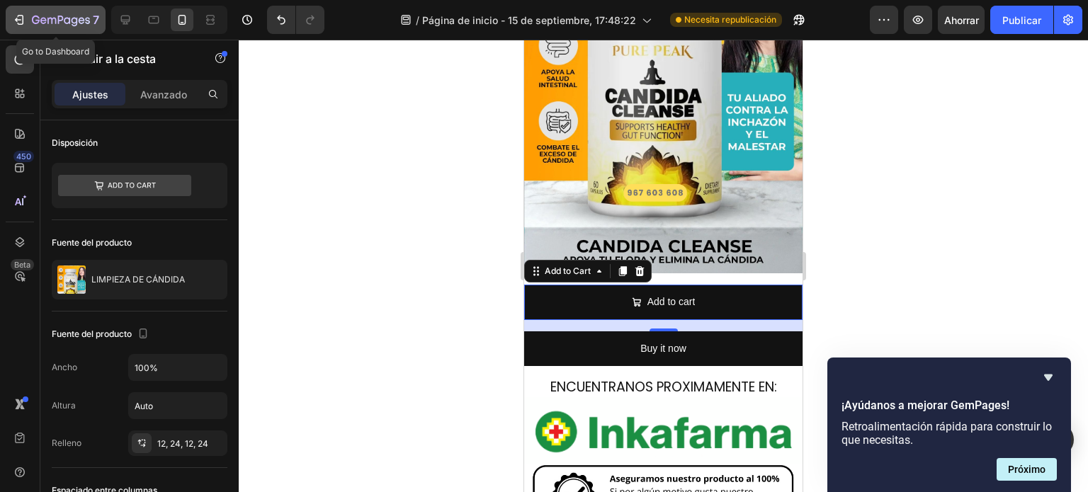
click at [22, 18] on icon "button" at bounding box center [19, 20] width 14 height 14
